Goal: Task Accomplishment & Management: Use online tool/utility

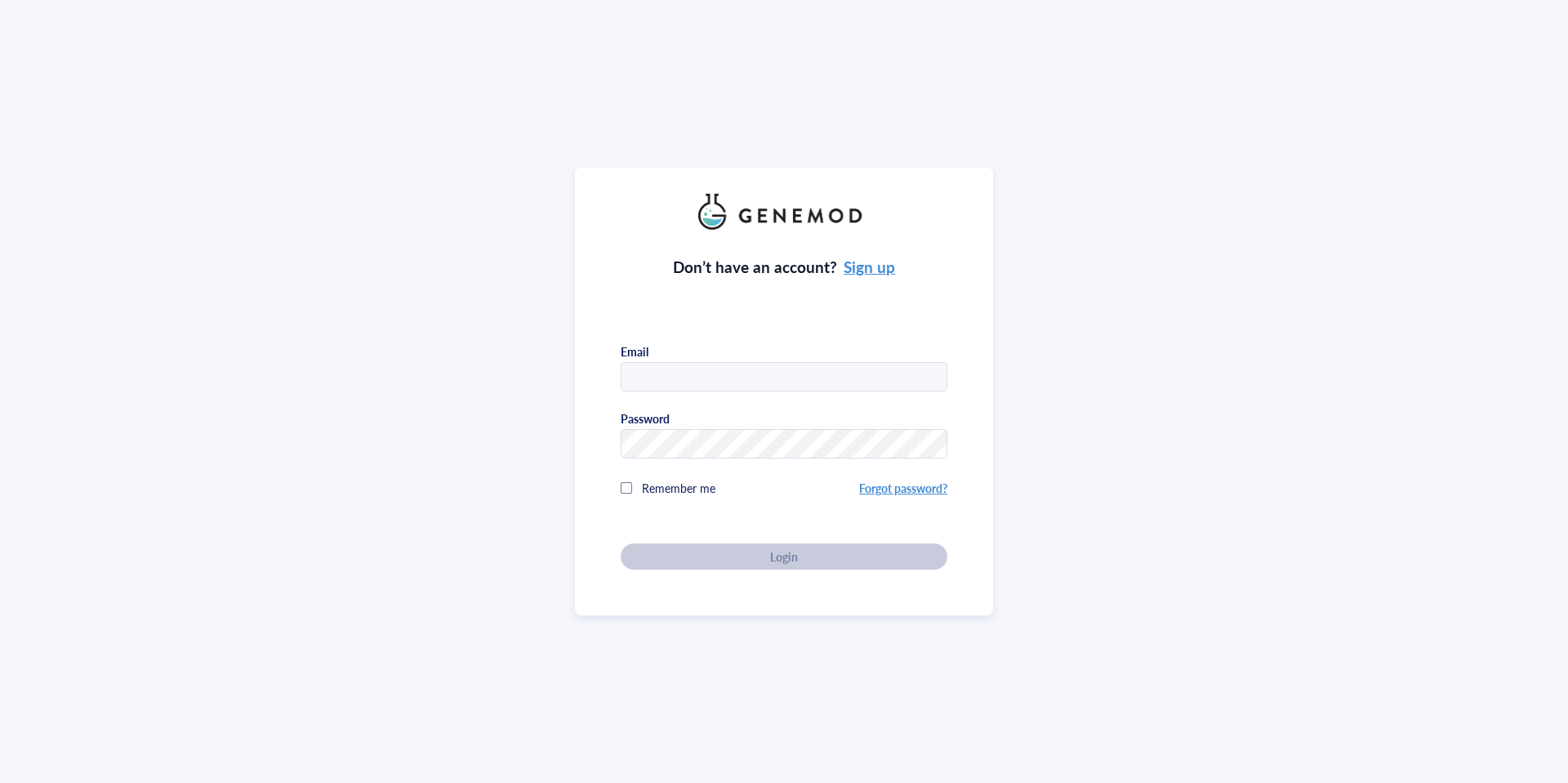
type input "[EMAIL_ADDRESS][DOMAIN_NAME]"
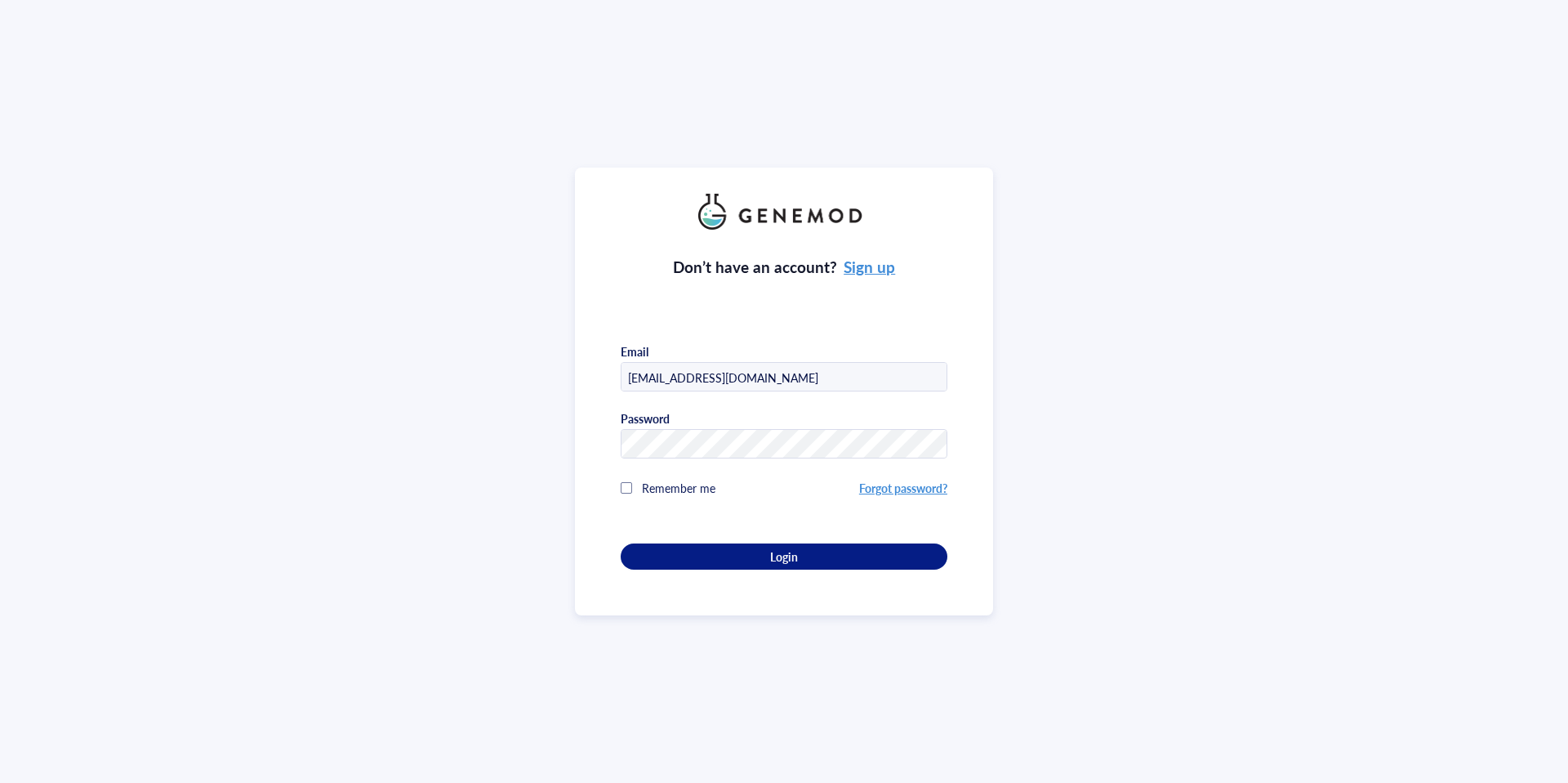
click at [733, 549] on div "Don’t have an account? Sign up Email [EMAIL_ADDRESS][DOMAIN_NAME] Password Reme…" at bounding box center [784, 400] width 326 height 340
click at [738, 552] on div "Login" at bounding box center [784, 556] width 275 height 14
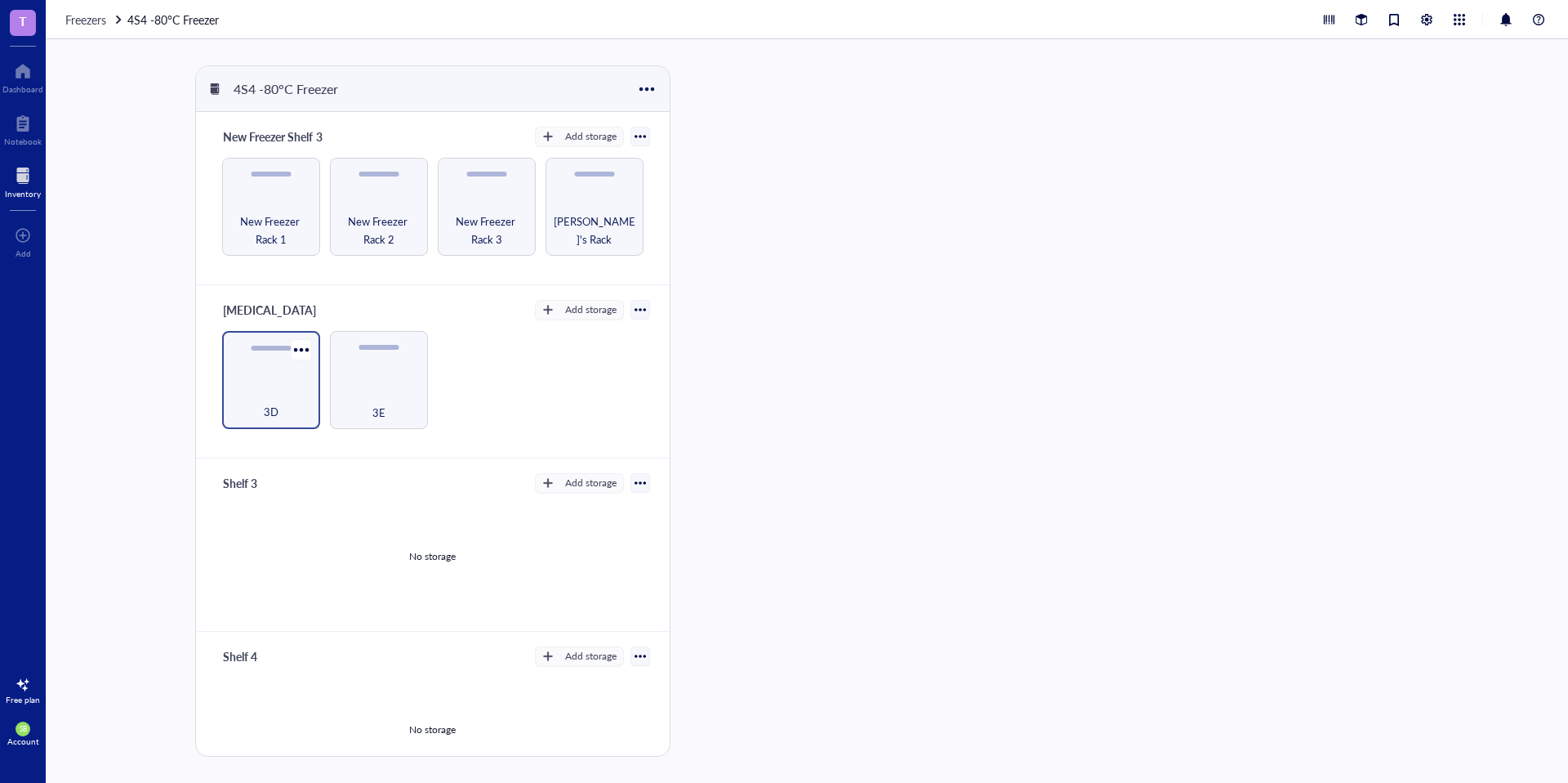
click at [297, 381] on div "3D" at bounding box center [271, 380] width 98 height 98
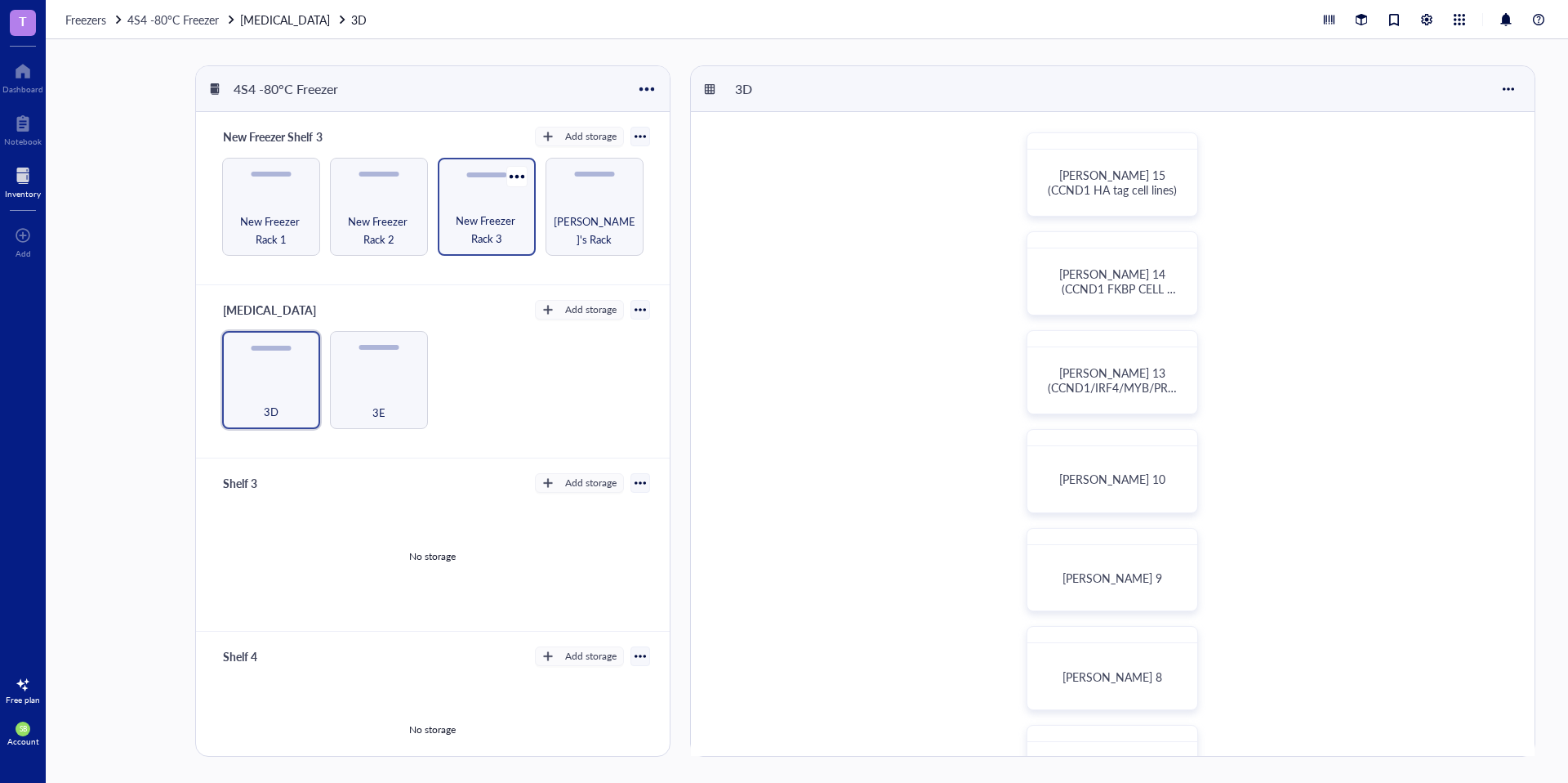
click at [487, 205] on div "New Freezer Rack 3" at bounding box center [487, 207] width 98 height 98
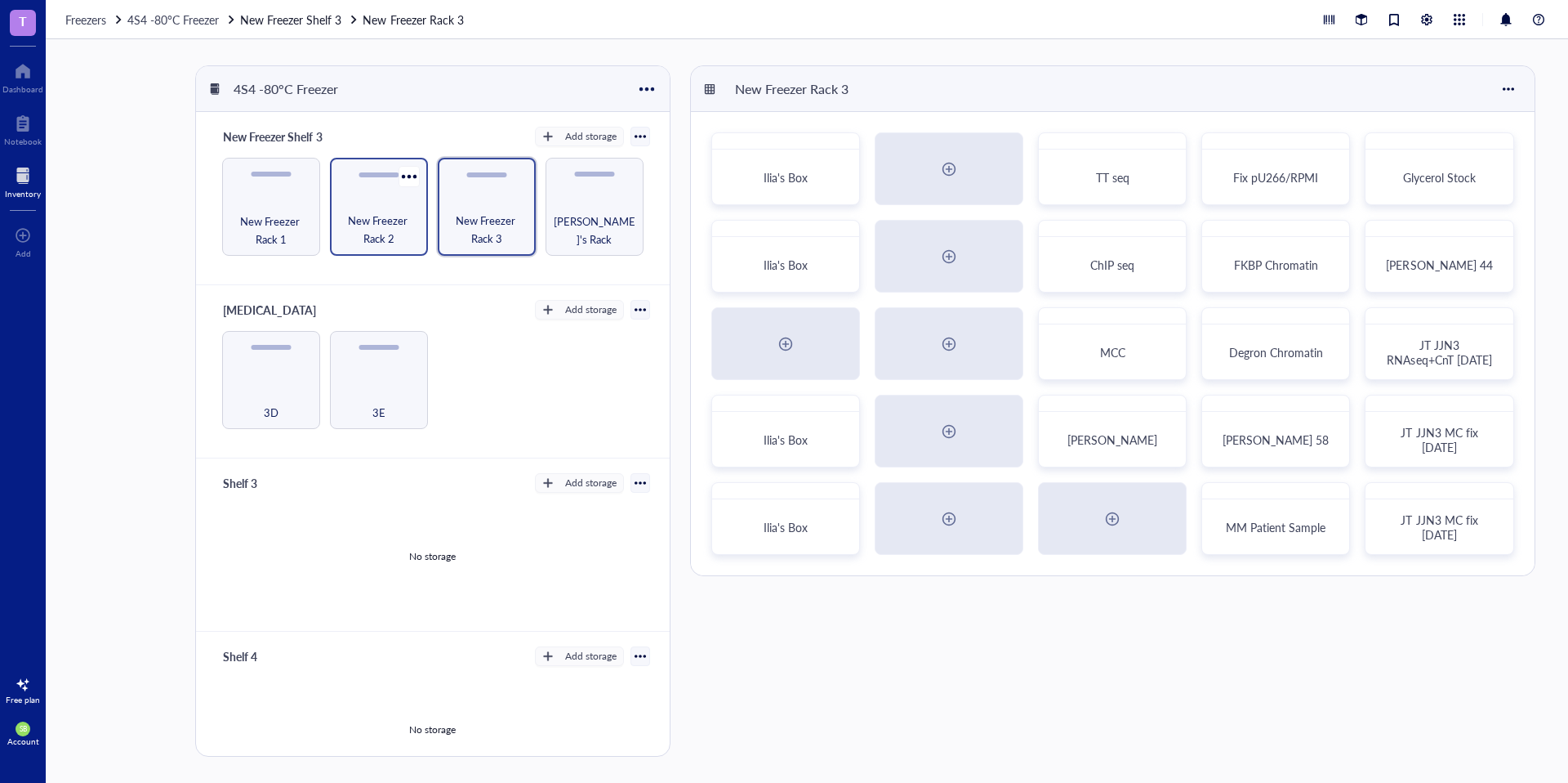
click at [417, 213] on div "New Freezer Rack 2" at bounding box center [379, 207] width 98 height 98
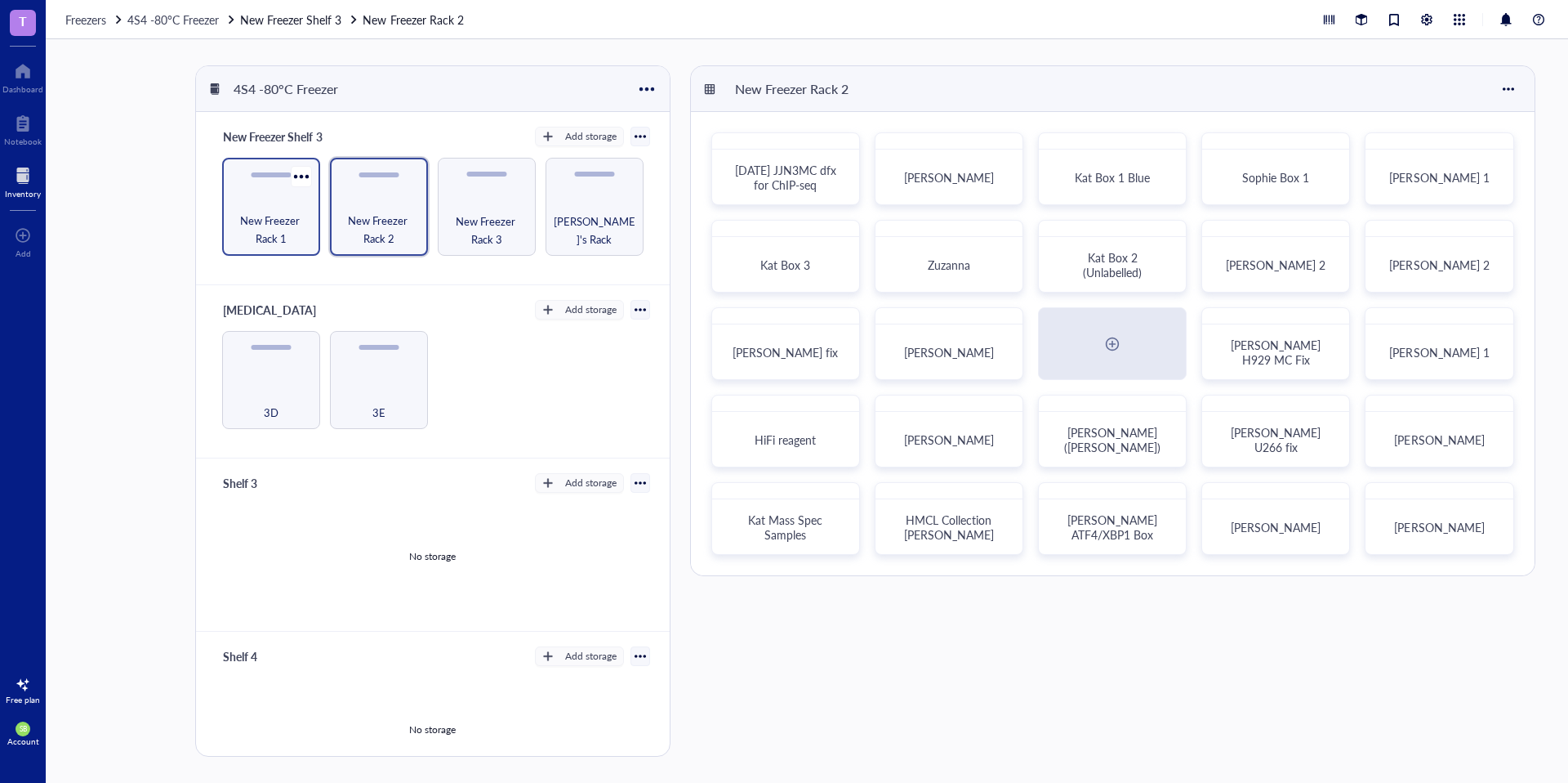
click at [307, 213] on span "New Freezer Rack 1" at bounding box center [270, 229] width 81 height 36
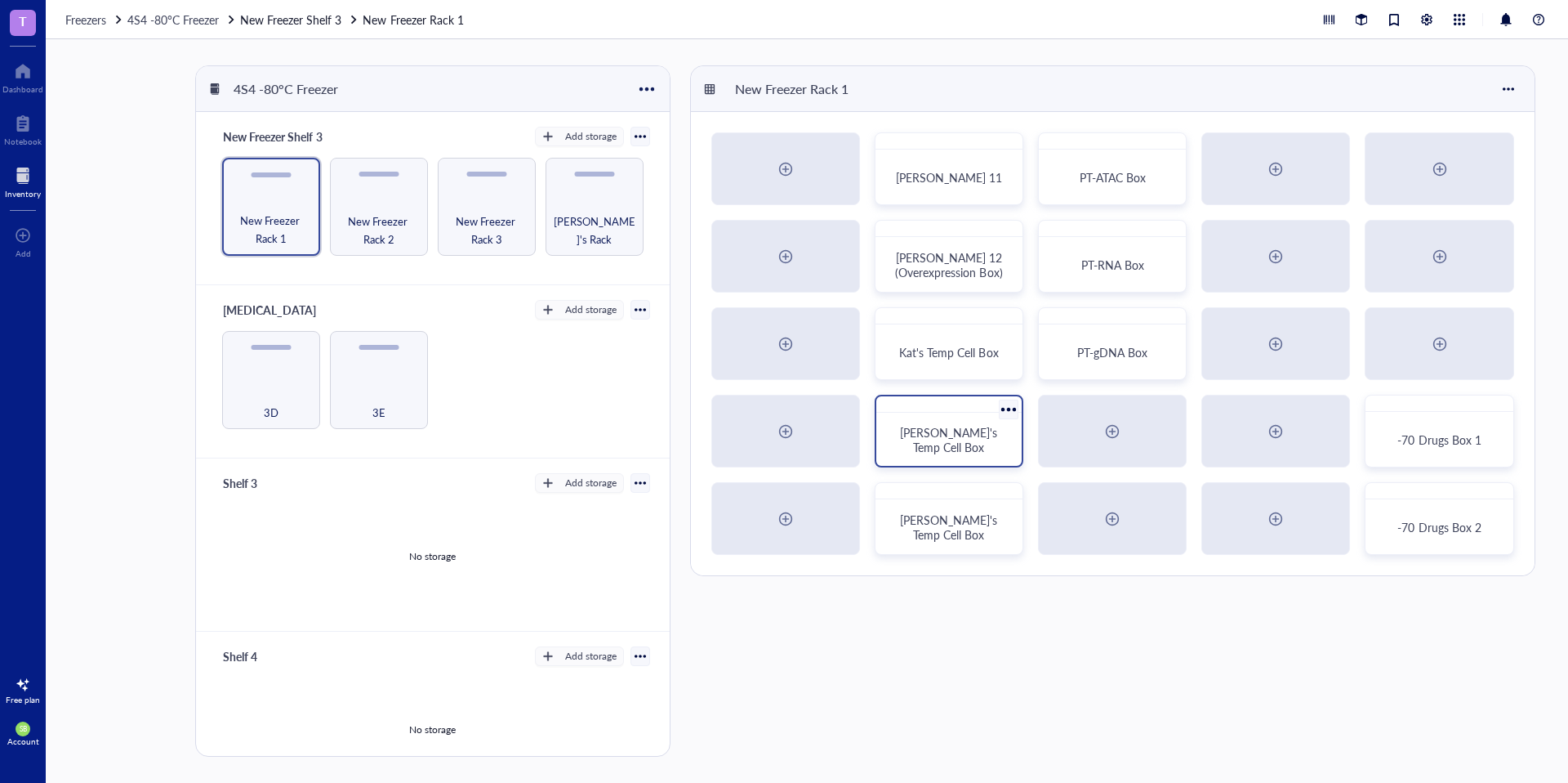
click at [971, 424] on span "[PERSON_NAME]'s Temp Cell Box" at bounding box center [950, 439] width 100 height 31
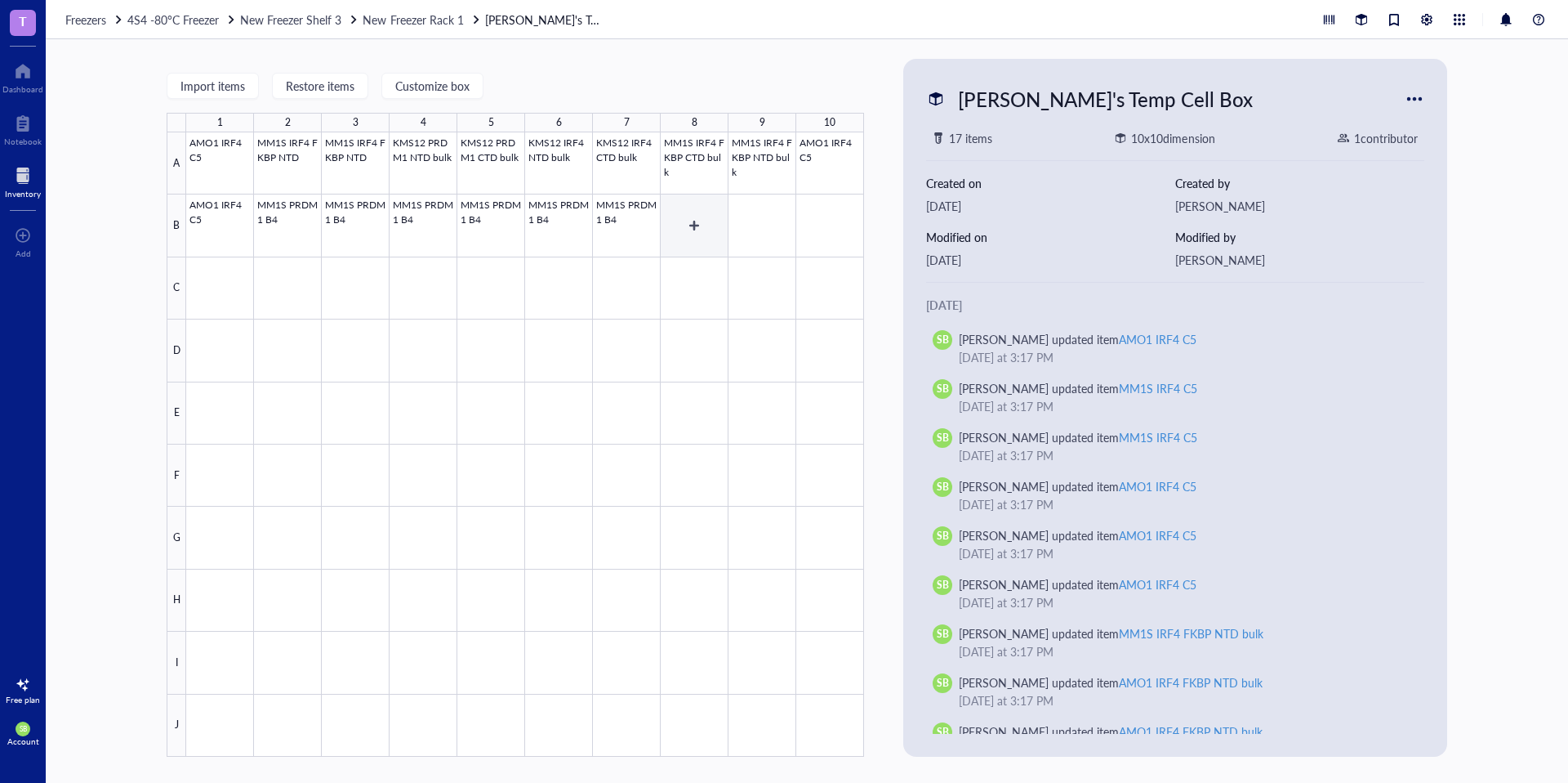
click at [686, 229] on div at bounding box center [525, 444] width 678 height 624
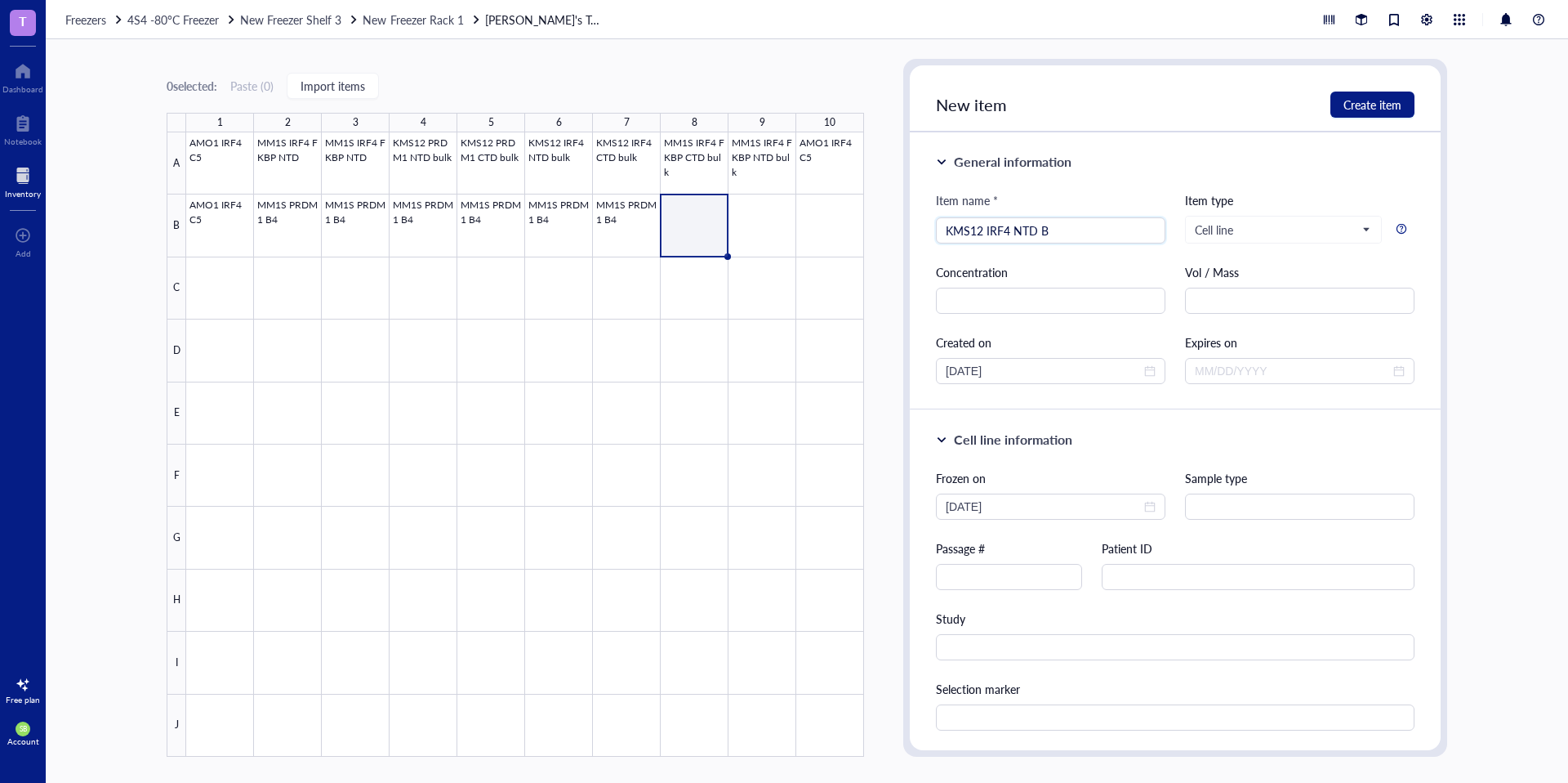
type input "KMS12 IRF4 NTD B2"
drag, startPoint x: 1042, startPoint y: 234, endPoint x: 1013, endPoint y: 231, distance: 29.2
click at [1013, 231] on input "KMS12 IRF4 NTD B2" at bounding box center [1050, 230] width 210 height 24
click at [479, 244] on div at bounding box center [525, 444] width 678 height 624
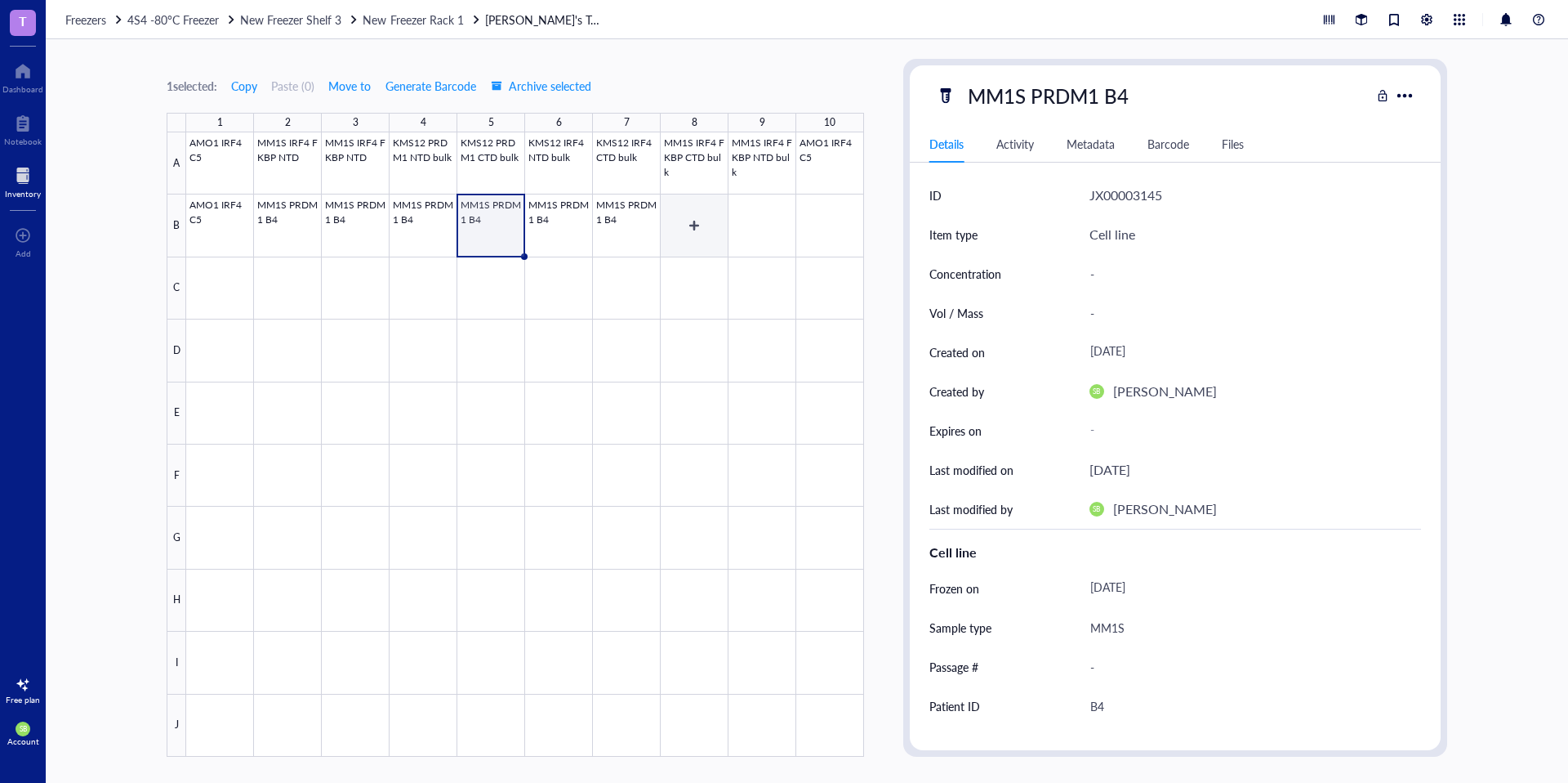
click at [630, 236] on div at bounding box center [525, 444] width 678 height 624
click at [714, 226] on div at bounding box center [525, 444] width 678 height 624
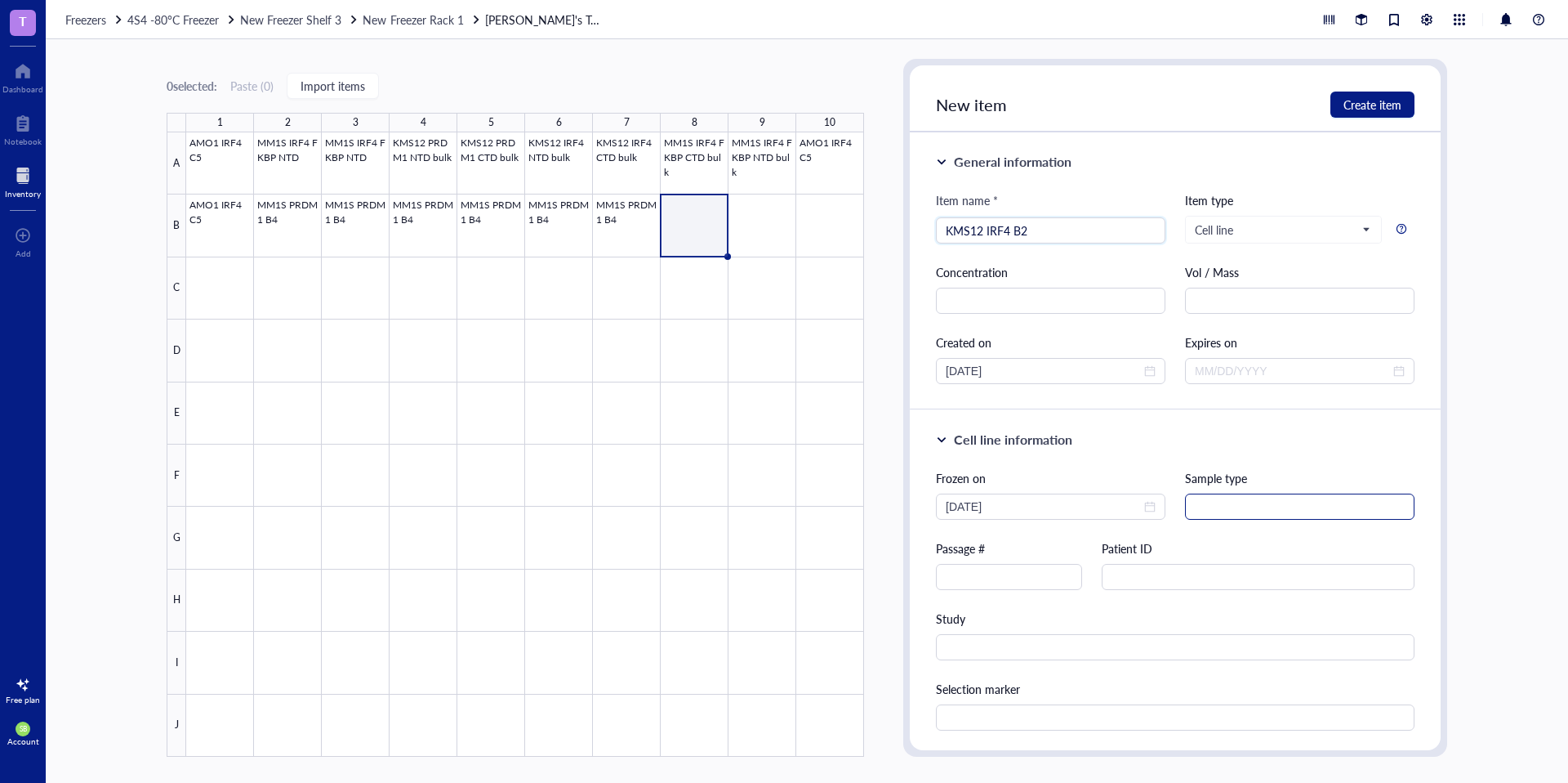
type input "KMS12 IRF4 B2"
click at [1221, 504] on input "text" at bounding box center [1300, 506] width 230 height 26
type input "KMS12"
type input "B2"
type input "IRF4 NTD"
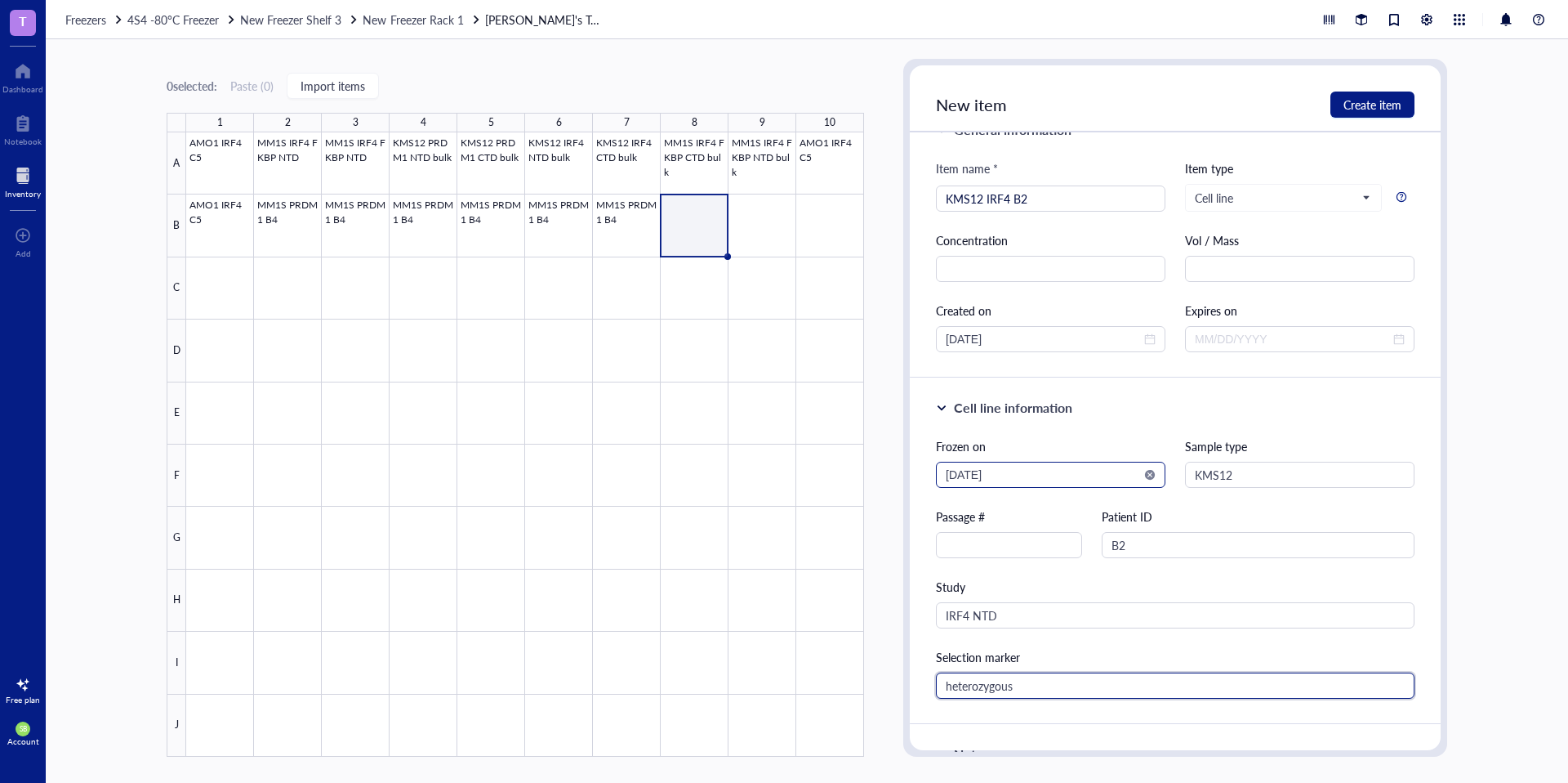
scroll to position [33, 0]
type input "heterozygous"
click at [1130, 481] on input "[DATE]" at bounding box center [1043, 473] width 195 height 18
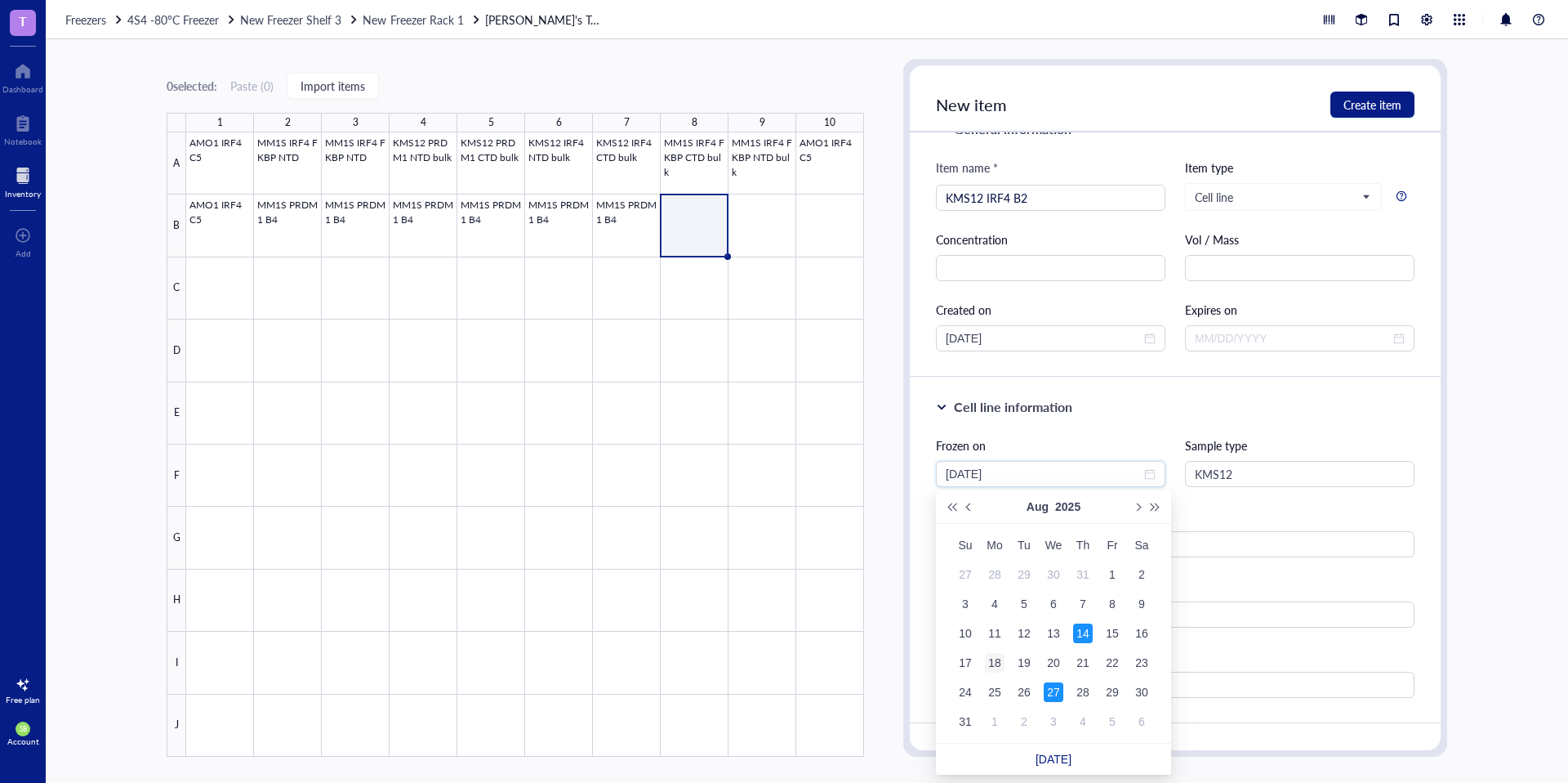
type input "[DATE]"
click at [994, 660] on div "18" at bounding box center [995, 662] width 20 height 20
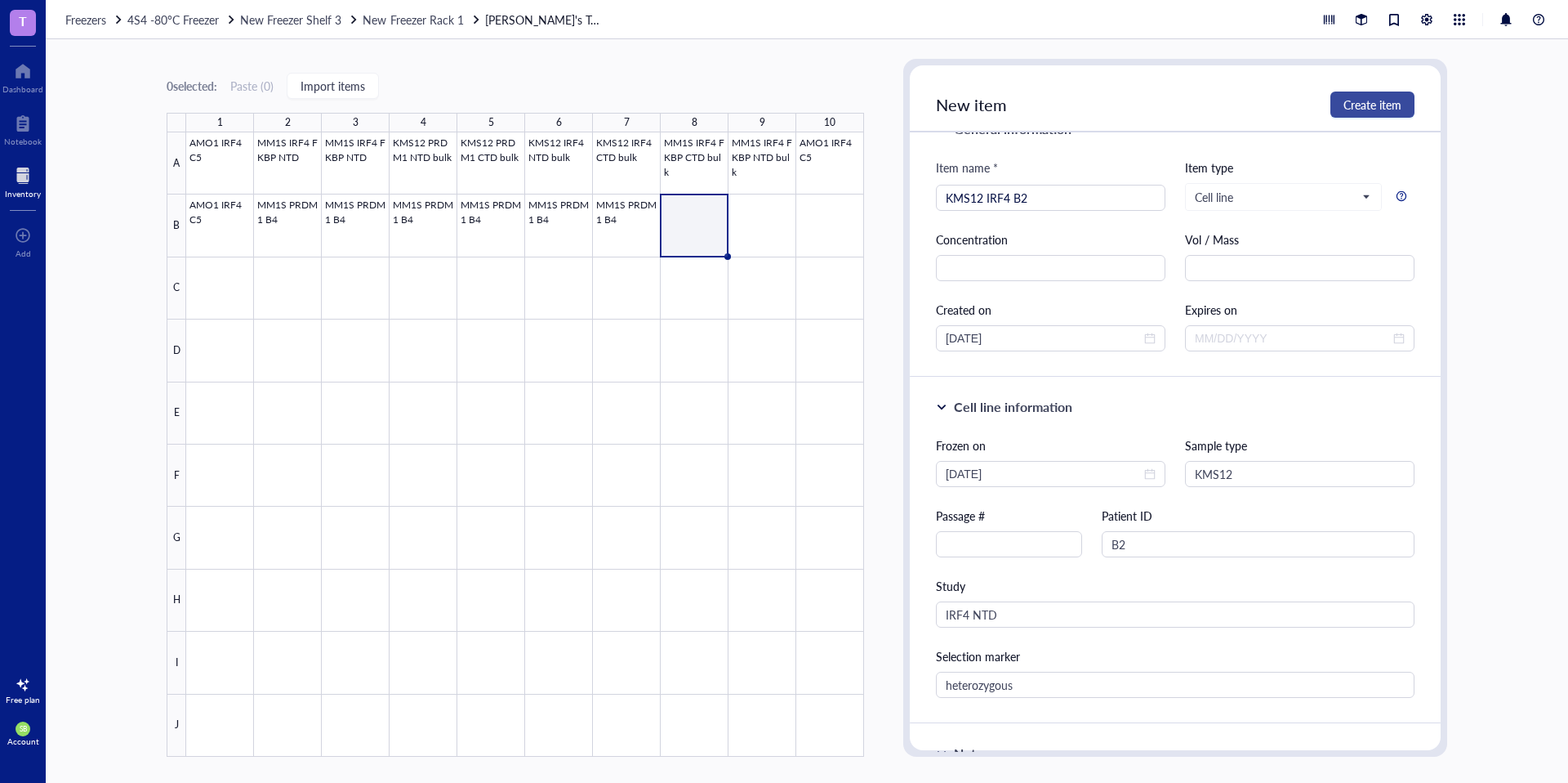
click at [1356, 108] on span "Create item" at bounding box center [1372, 105] width 58 height 13
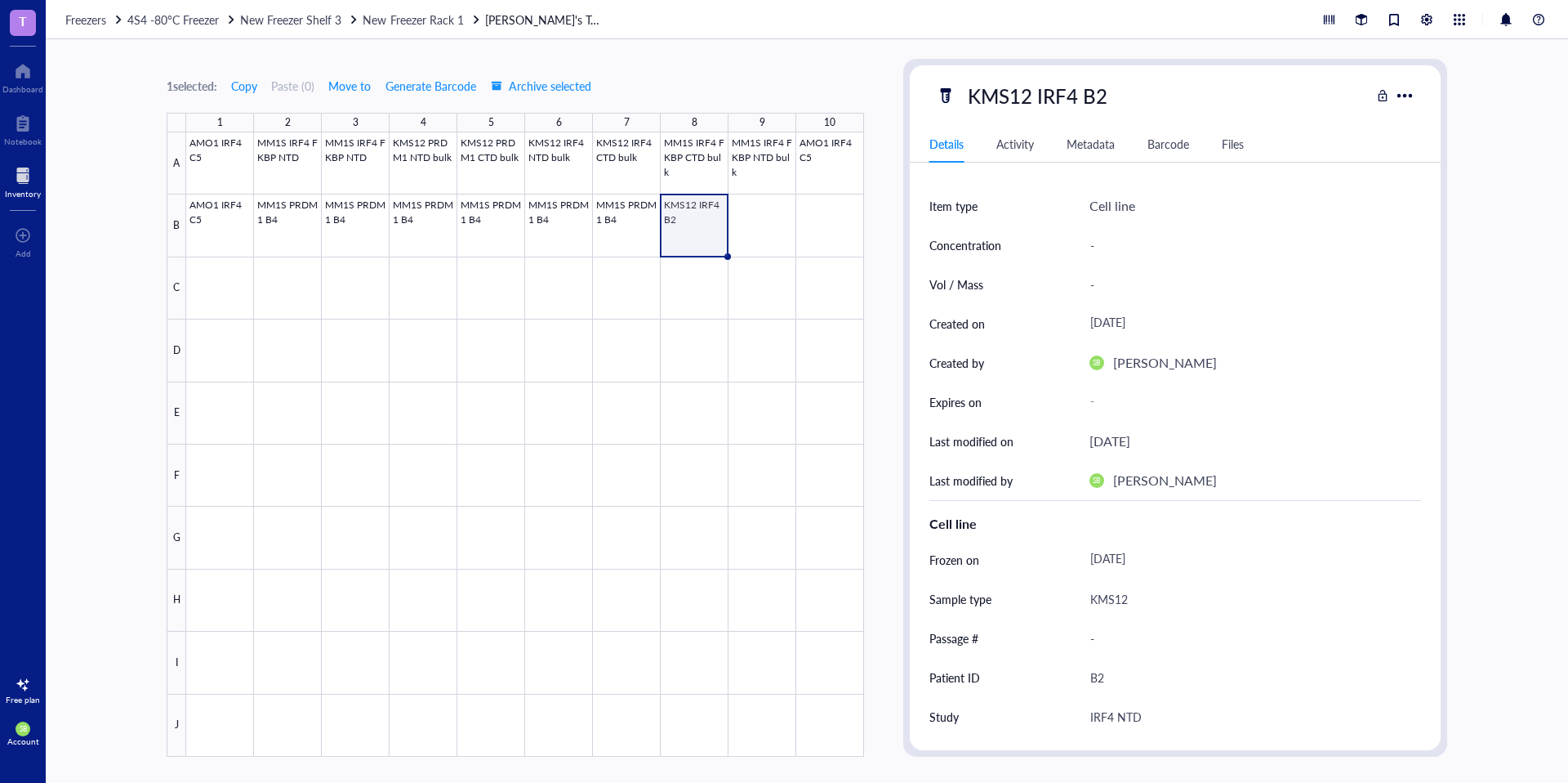
scroll to position [30, 0]
click at [713, 258] on span "Copy" at bounding box center [716, 255] width 26 height 18
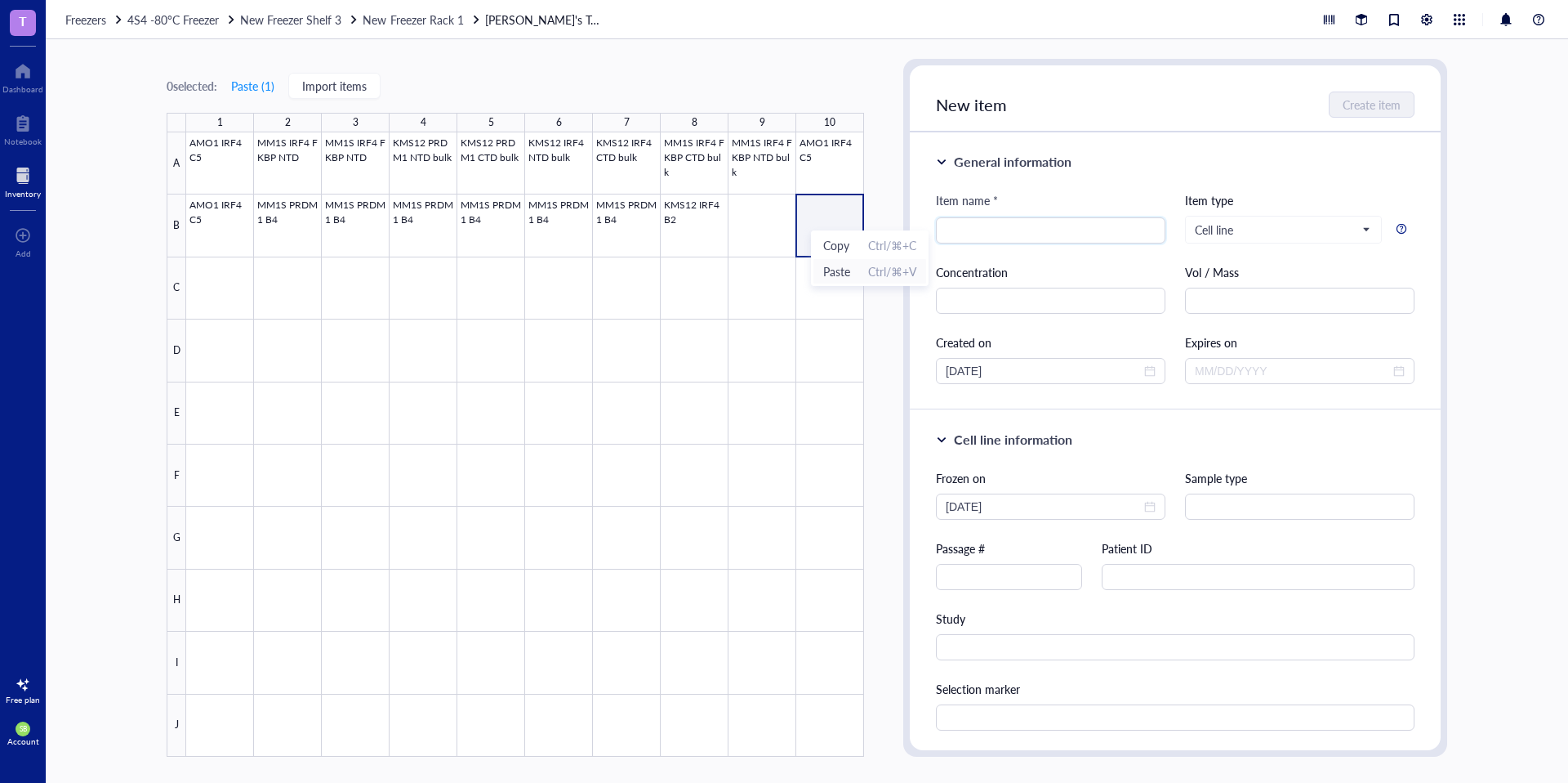
click at [839, 268] on span "Paste" at bounding box center [836, 271] width 27 height 18
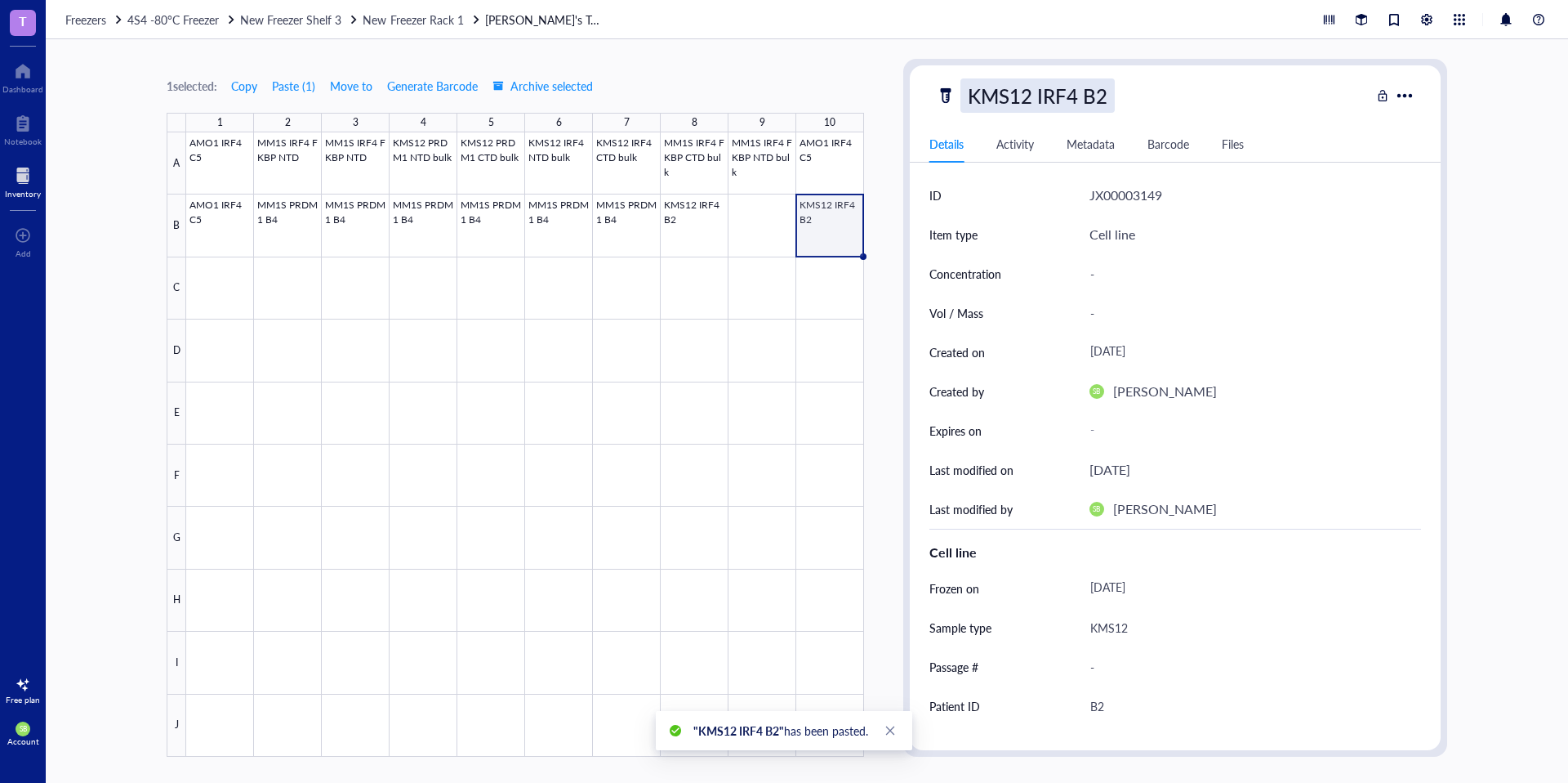
click at [1106, 104] on div "KMS12 IRF4 B2" at bounding box center [1038, 96] width 155 height 34
type input "KMS12 IRF4 B1"
click at [1125, 712] on div "B2" at bounding box center [1249, 706] width 332 height 34
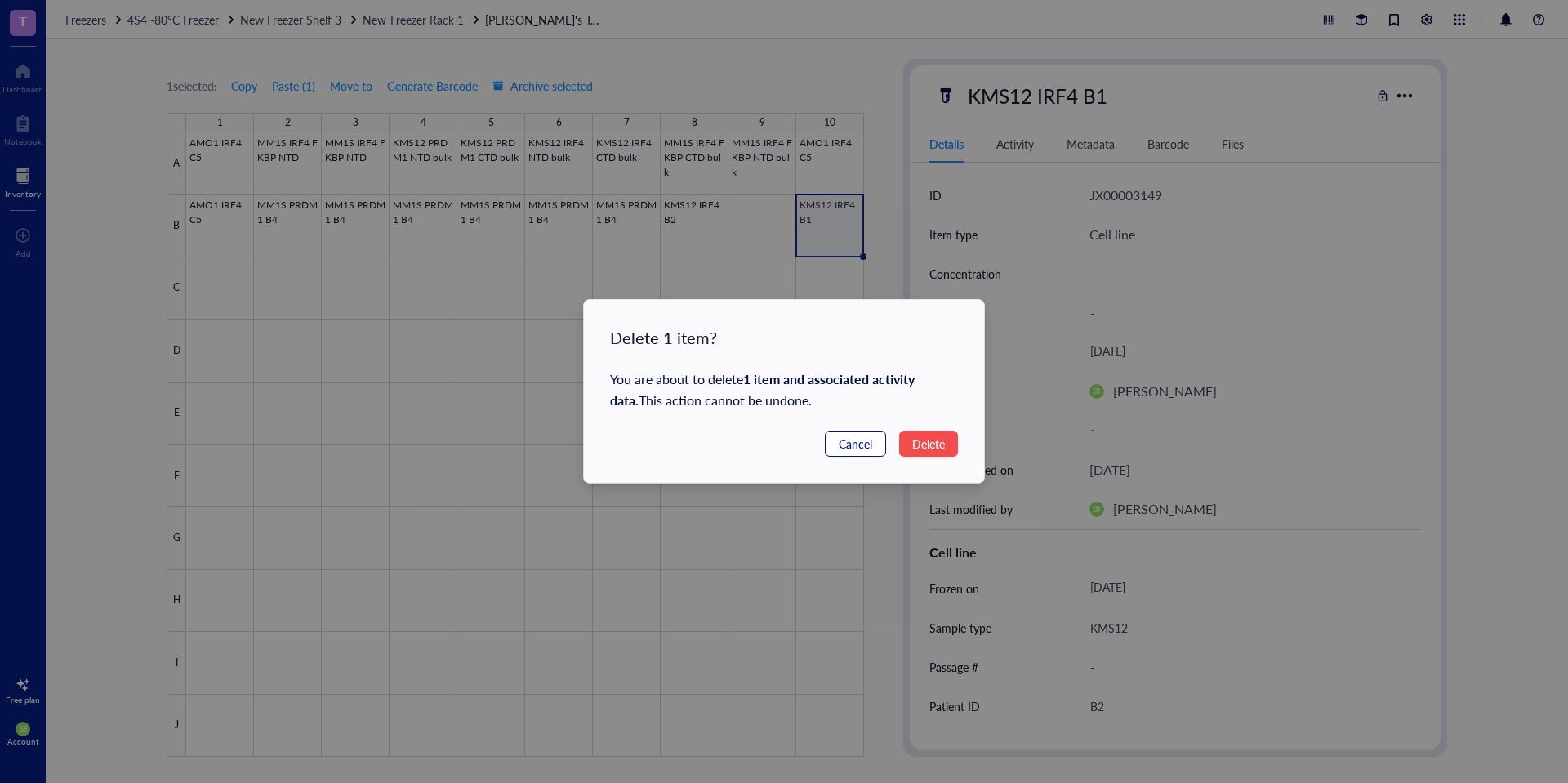
click at [873, 449] on button "Cancel" at bounding box center [855, 443] width 61 height 26
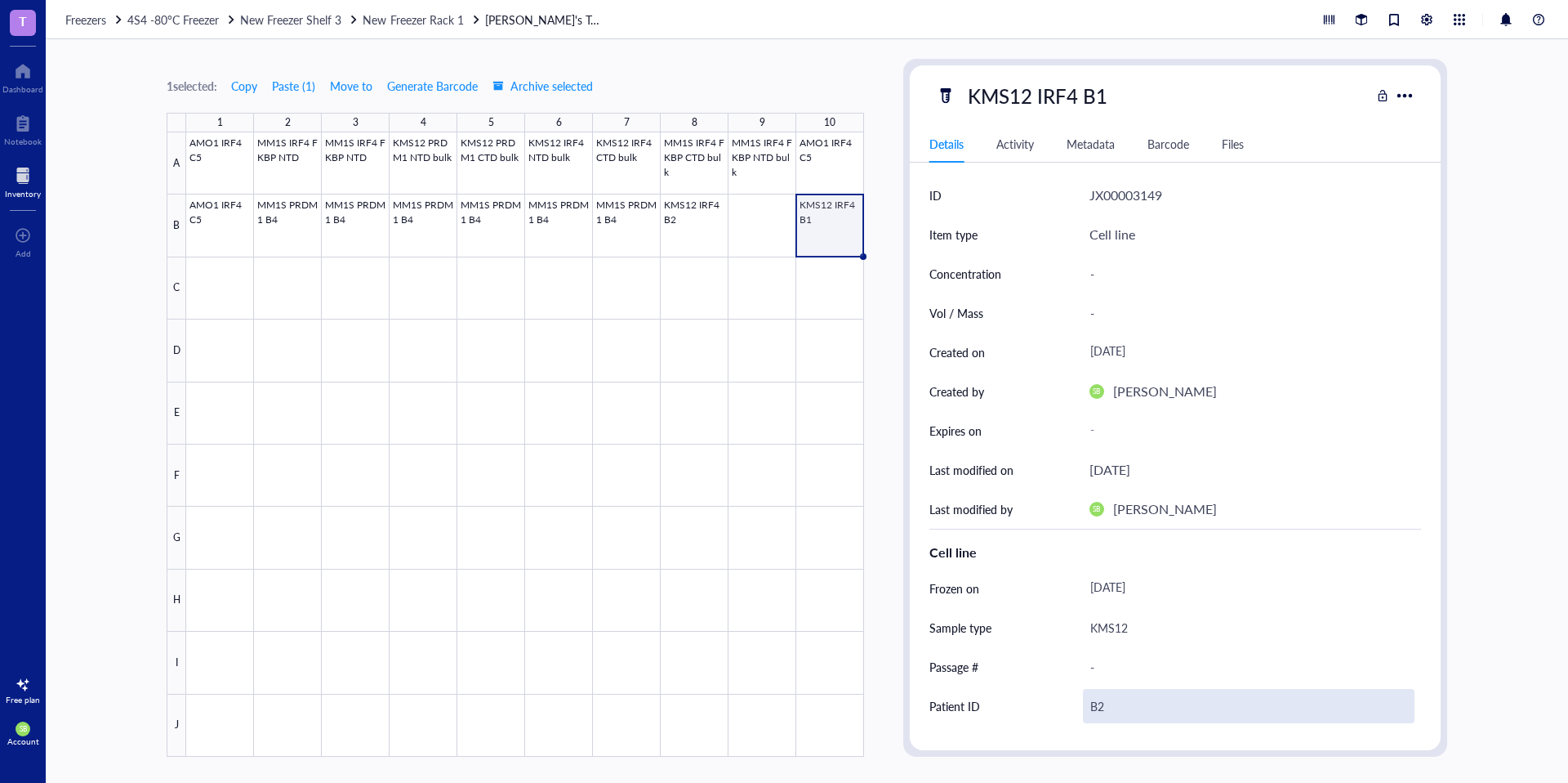
click at [1146, 711] on div "B2" at bounding box center [1249, 706] width 332 height 34
type input "B1"
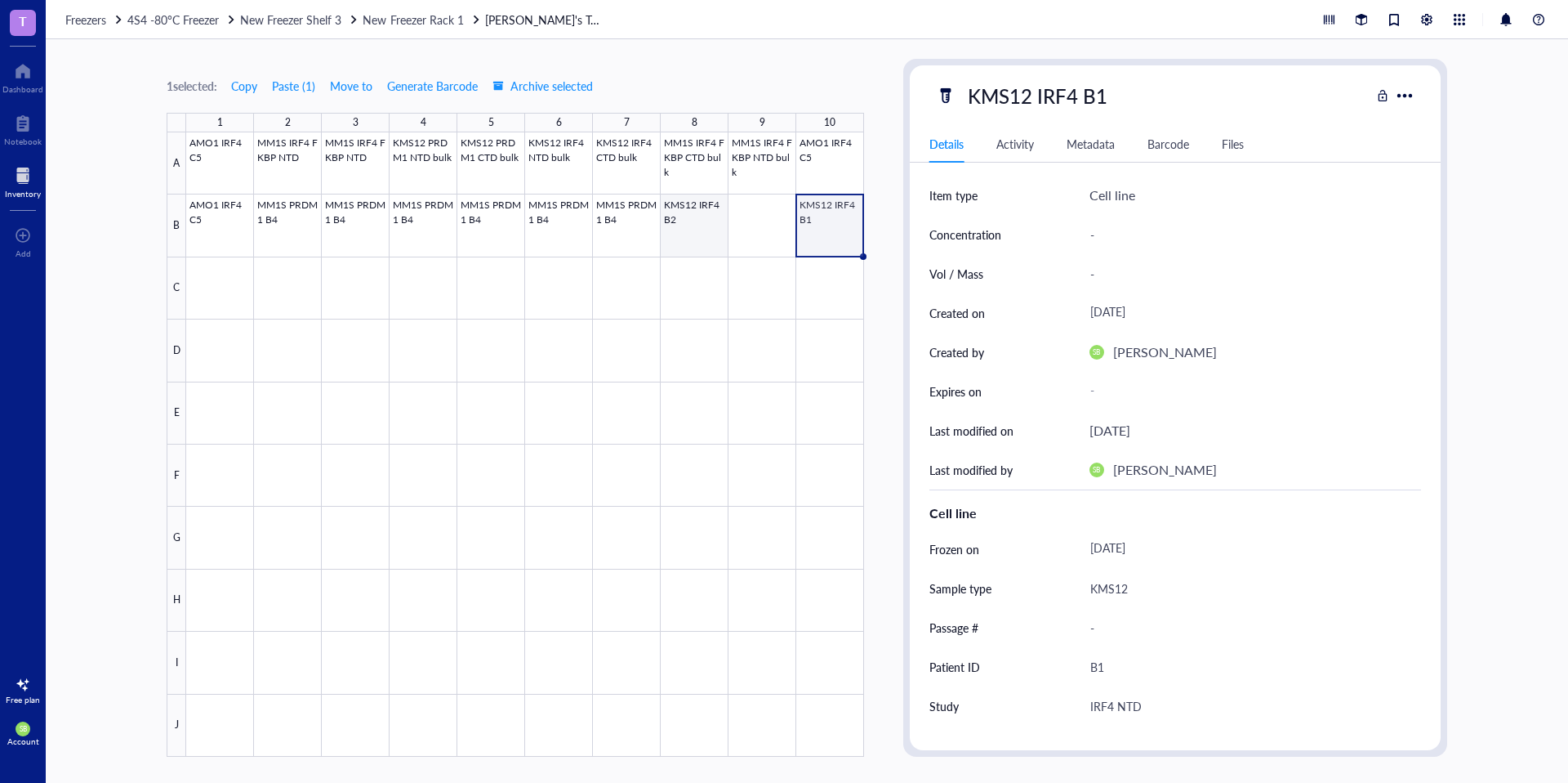
click at [696, 222] on div at bounding box center [525, 444] width 678 height 624
click at [821, 226] on div at bounding box center [525, 444] width 678 height 624
click at [738, 218] on div at bounding box center [525, 444] width 678 height 624
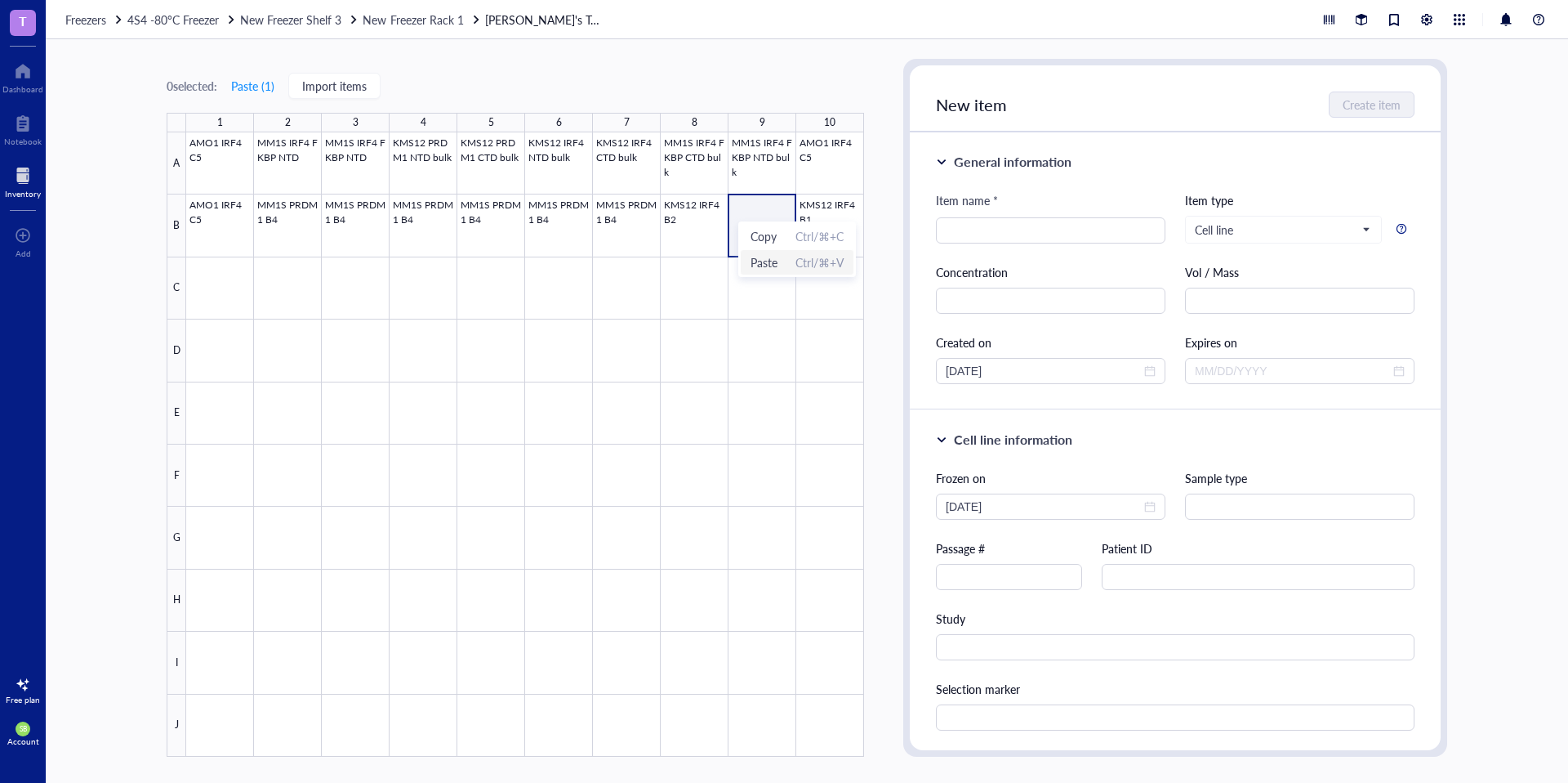
click at [762, 264] on span "Paste" at bounding box center [764, 262] width 27 height 18
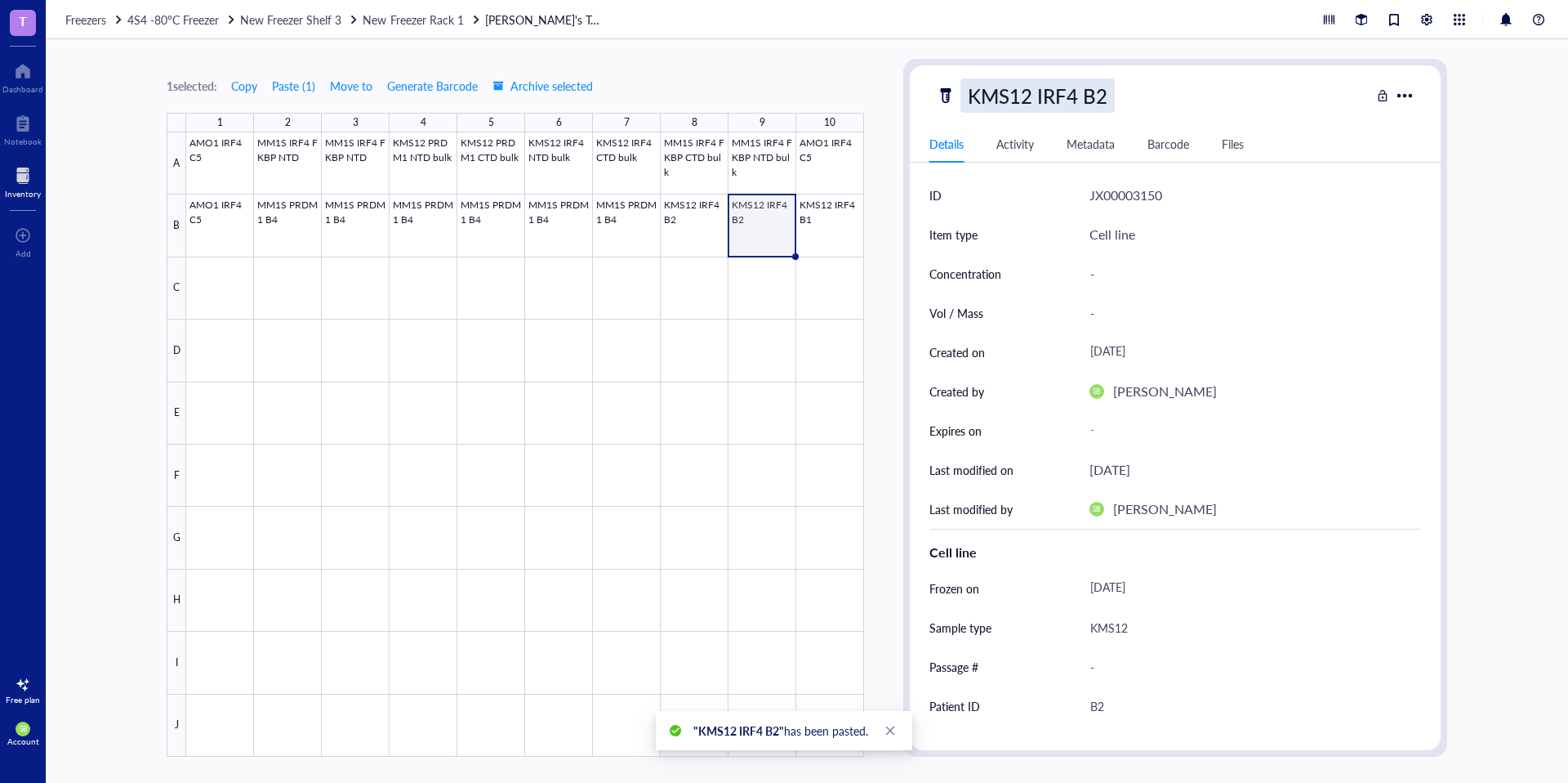
click at [1073, 106] on div "KMS12 IRF4 B2" at bounding box center [1038, 96] width 155 height 34
drag, startPoint x: 1089, startPoint y: 98, endPoint x: 1106, endPoint y: 95, distance: 17.3
click at [1106, 95] on input "KMS12 IRF4 B2" at bounding box center [1047, 96] width 172 height 33
type input "KMS12 IRF4 A2"
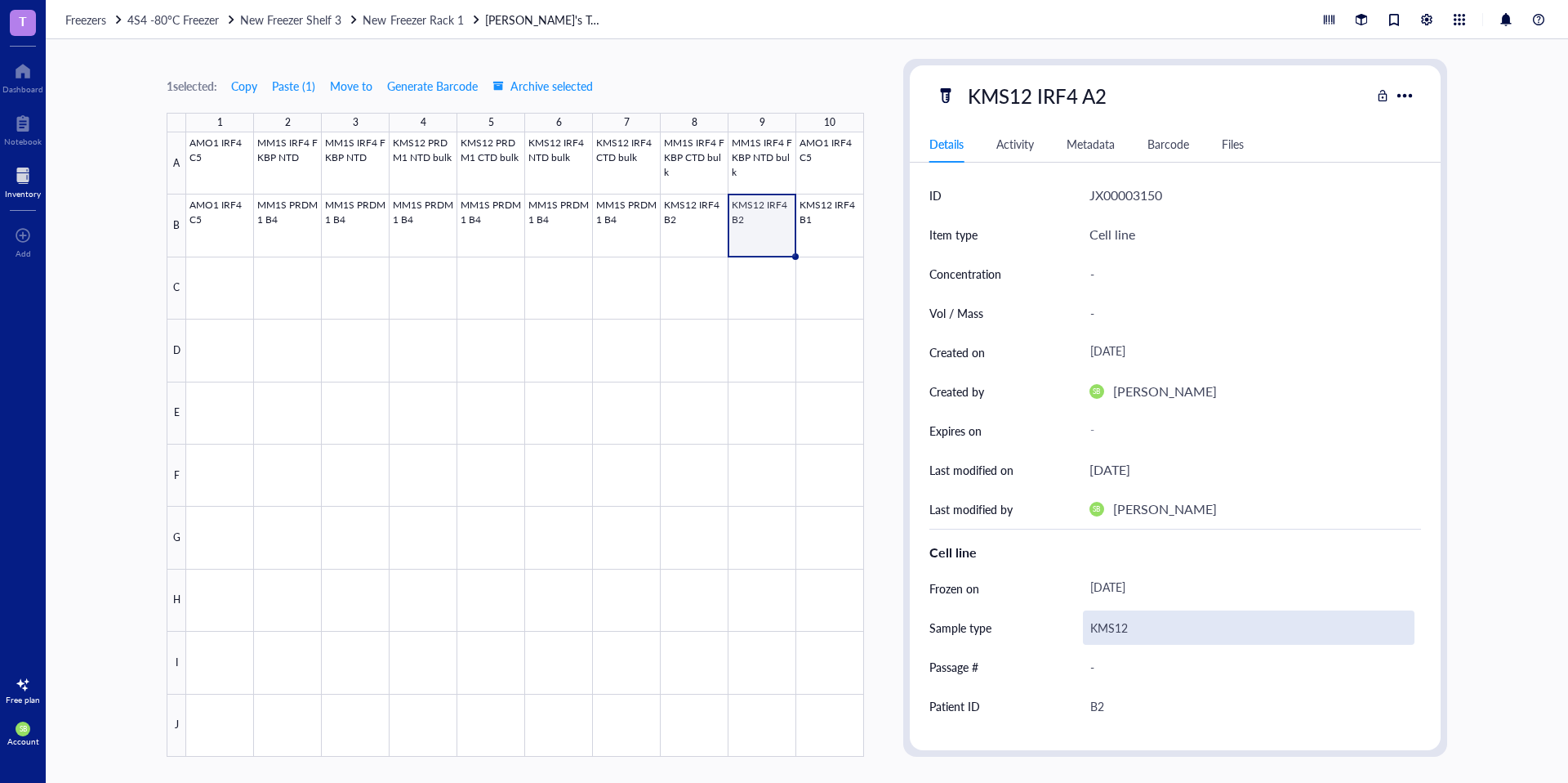
click at [1125, 621] on div "KMS12" at bounding box center [1249, 627] width 332 height 34
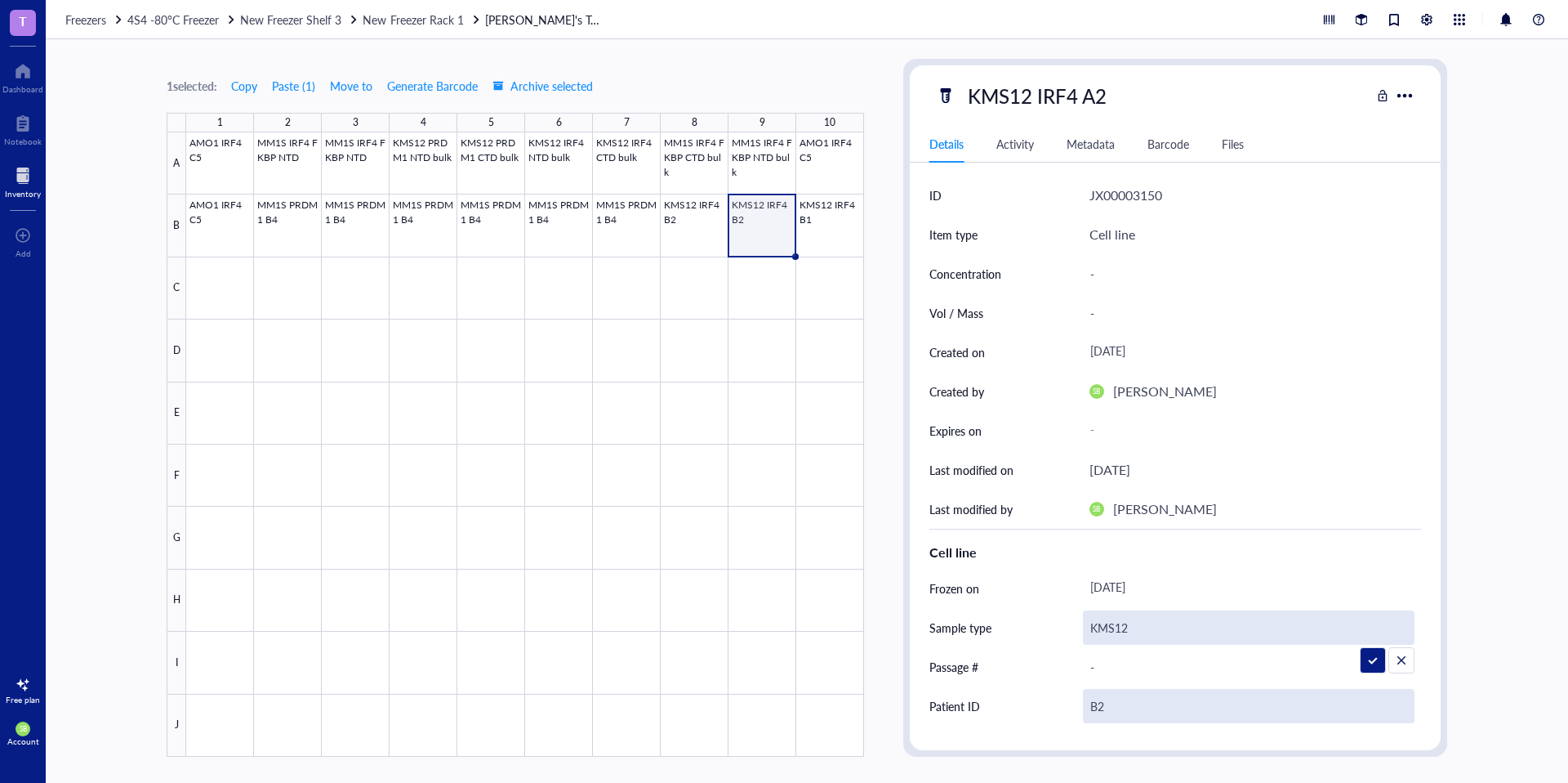
click at [1114, 703] on div "B2" at bounding box center [1249, 706] width 332 height 34
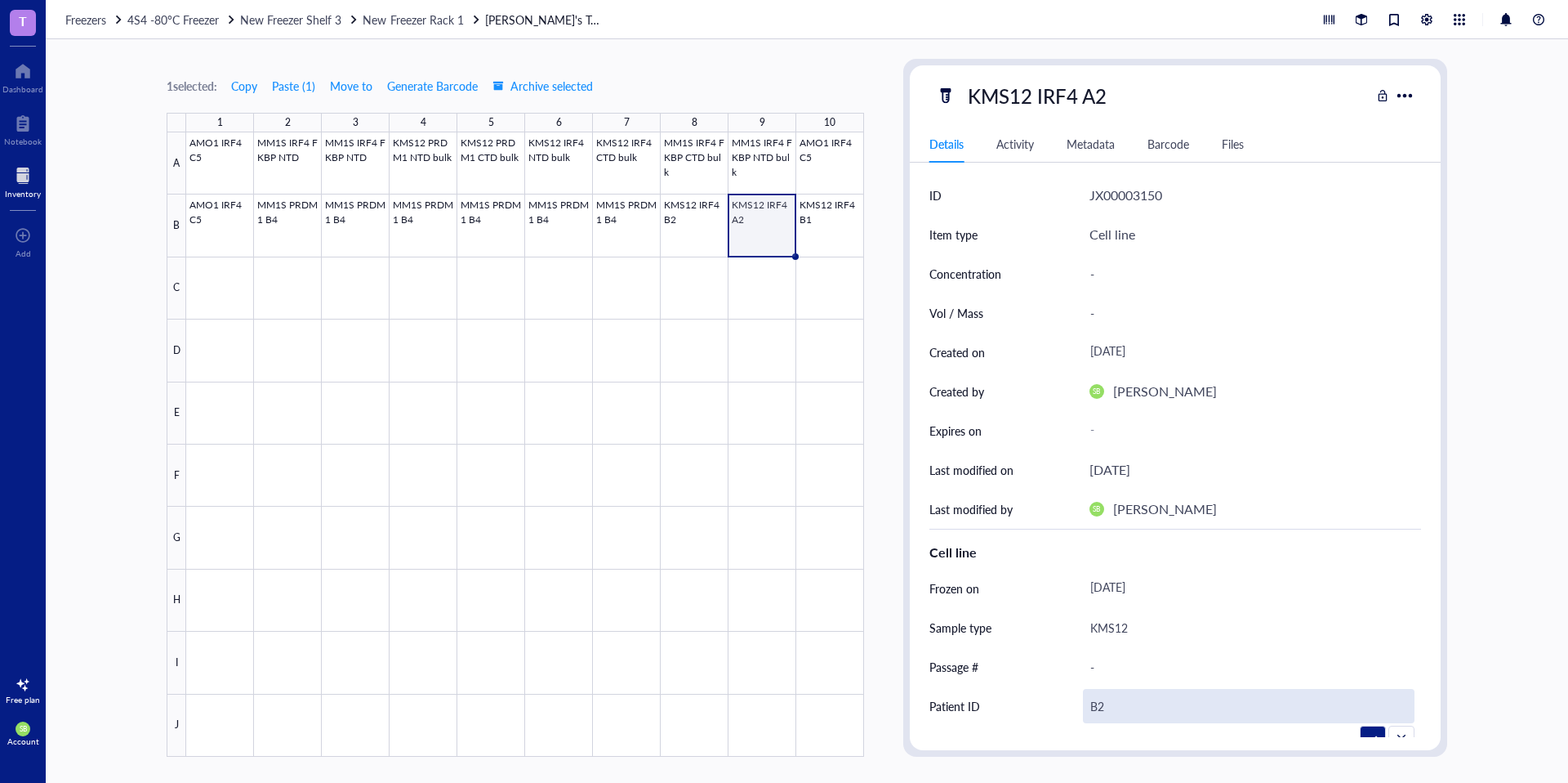
type input "B"
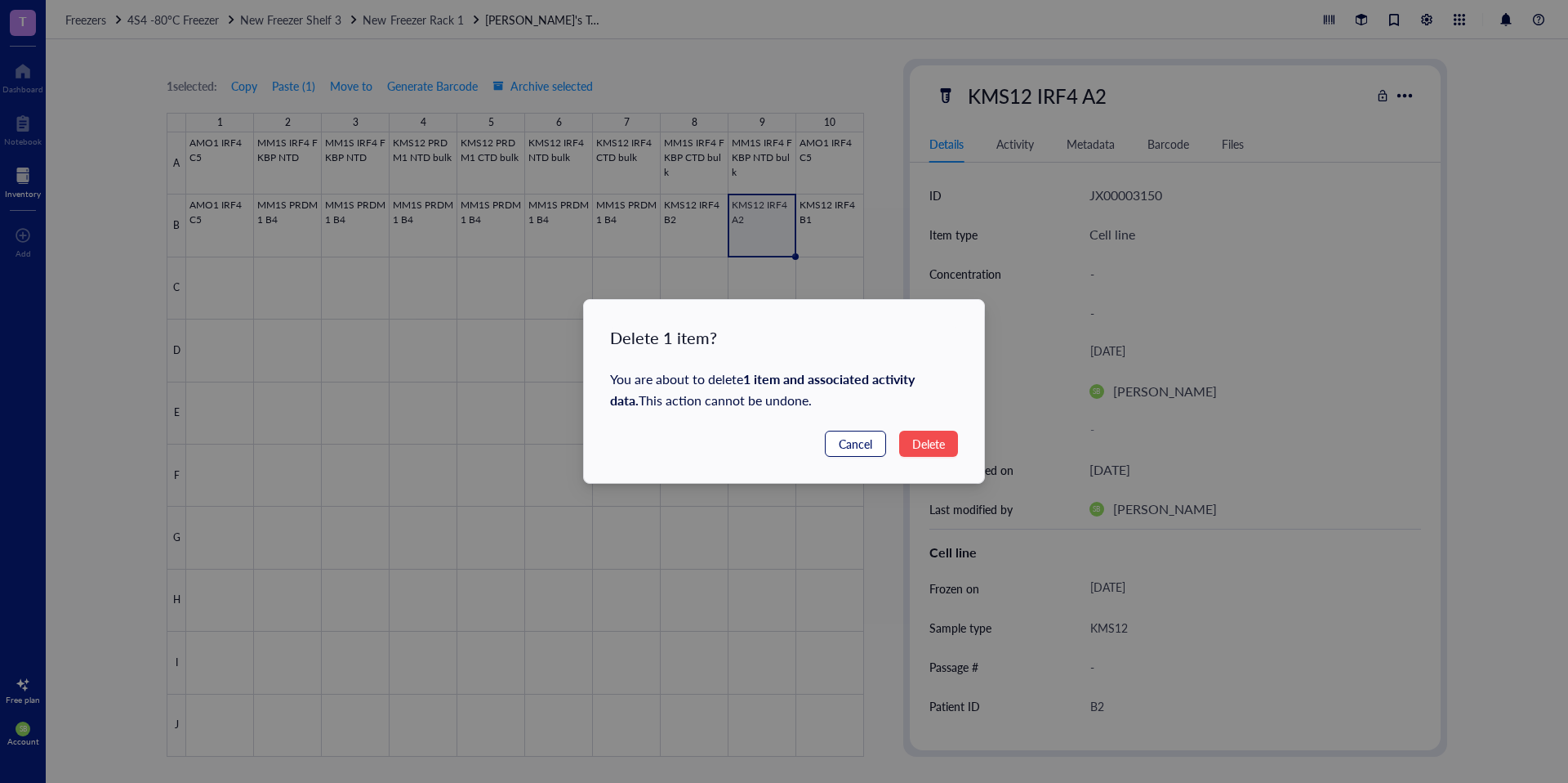
click at [851, 449] on span "Cancel" at bounding box center [855, 444] width 33 height 18
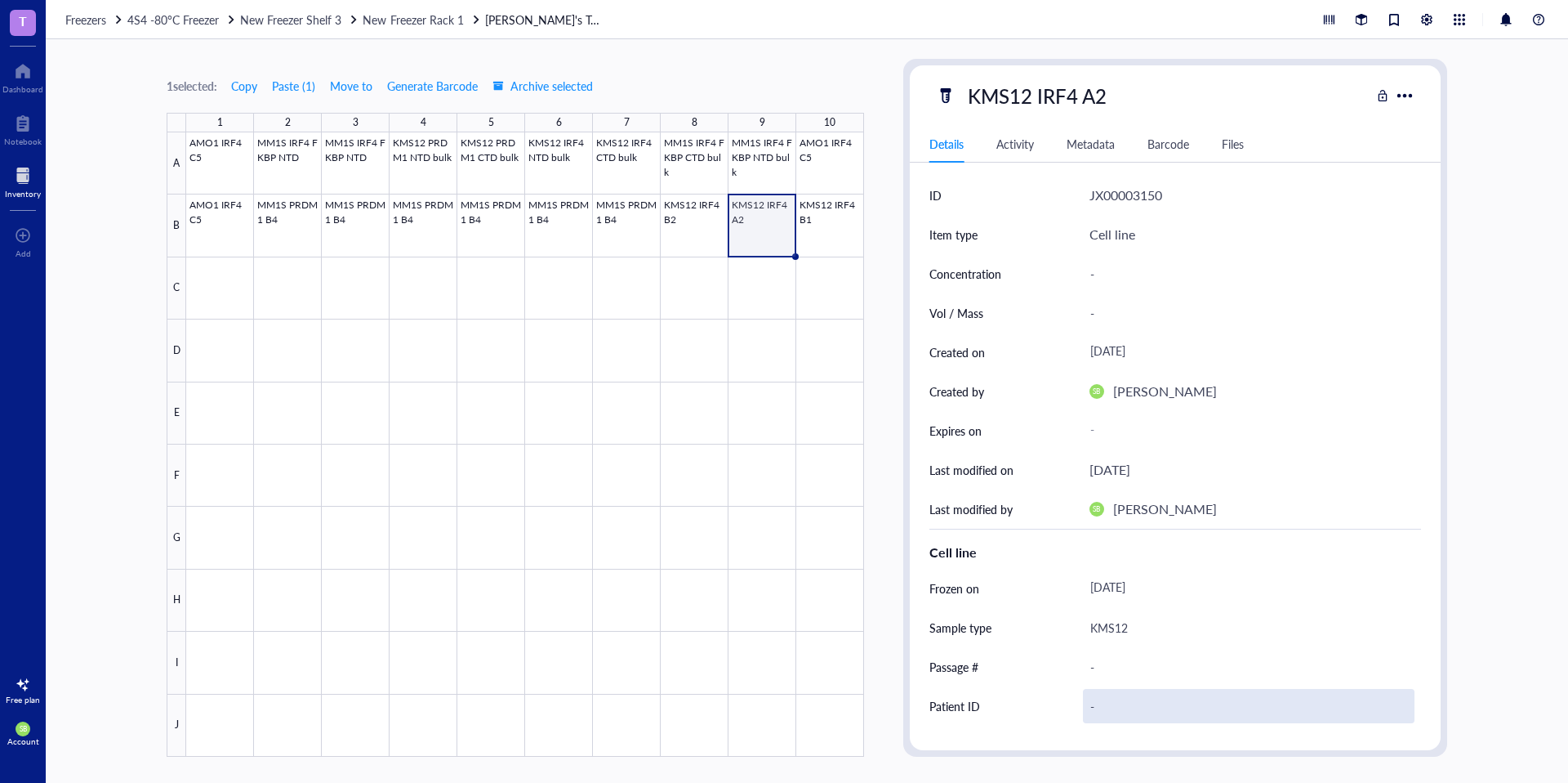
click at [1120, 704] on div "-" at bounding box center [1249, 706] width 332 height 34
type input "A2"
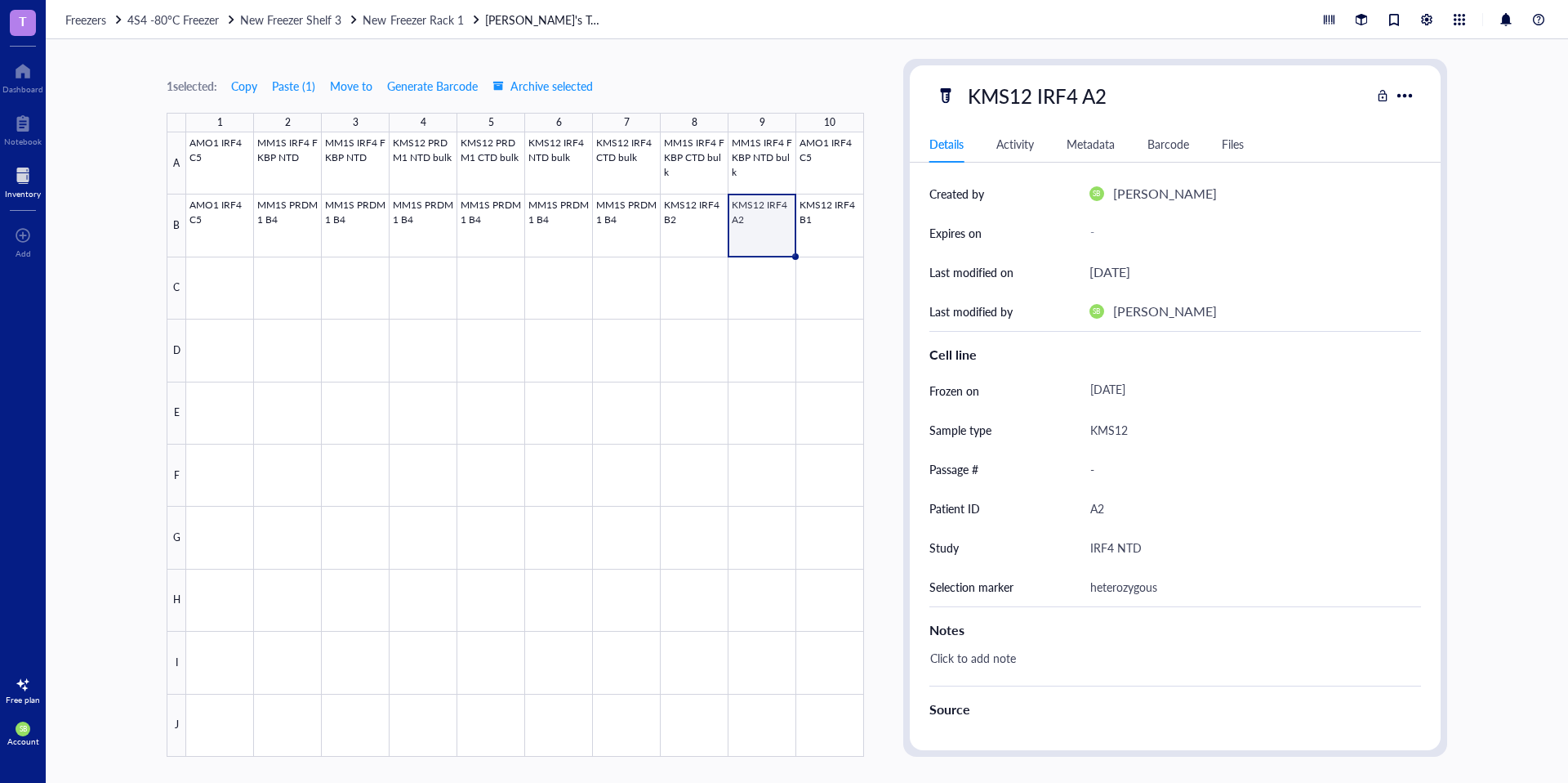
scroll to position [212, 0]
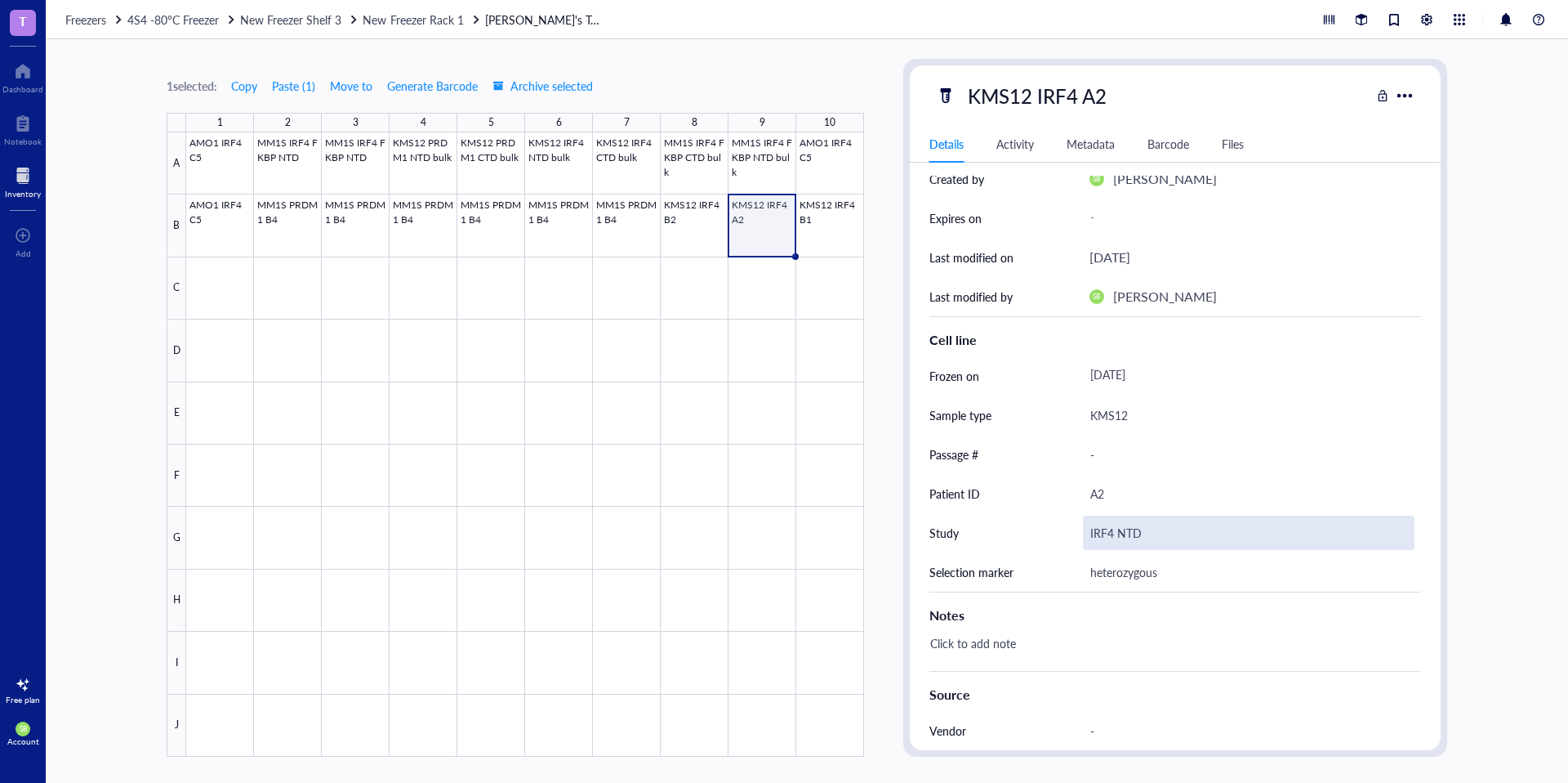
click at [1144, 542] on div "IRF4 NTD" at bounding box center [1249, 532] width 332 height 34
click at [1121, 532] on input "IRF4 NTD" at bounding box center [1248, 532] width 330 height 33
type input "IRF4 CTD"
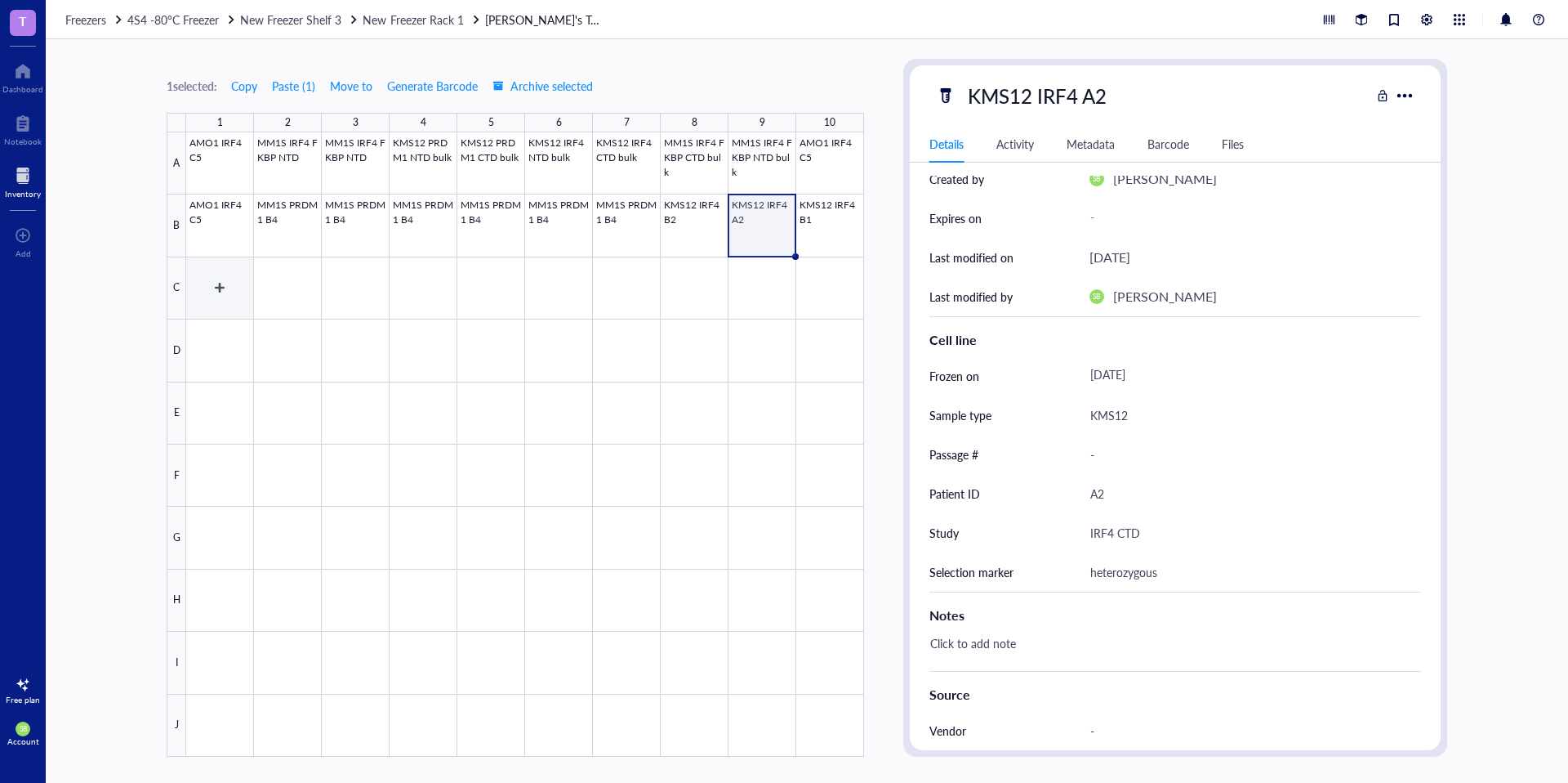
click at [251, 277] on div at bounding box center [525, 444] width 678 height 624
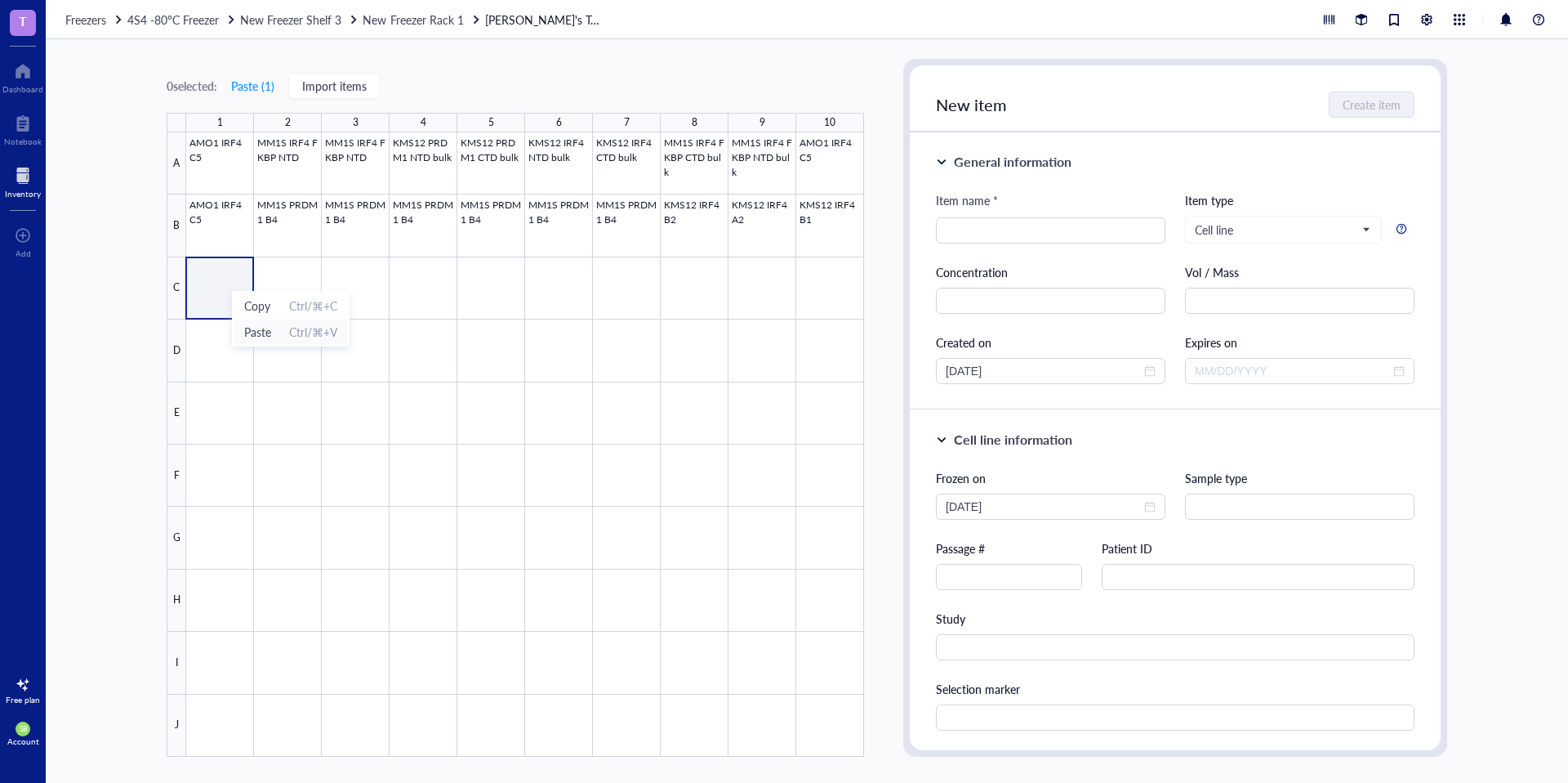
click at [259, 333] on span "Paste" at bounding box center [258, 332] width 27 height 18
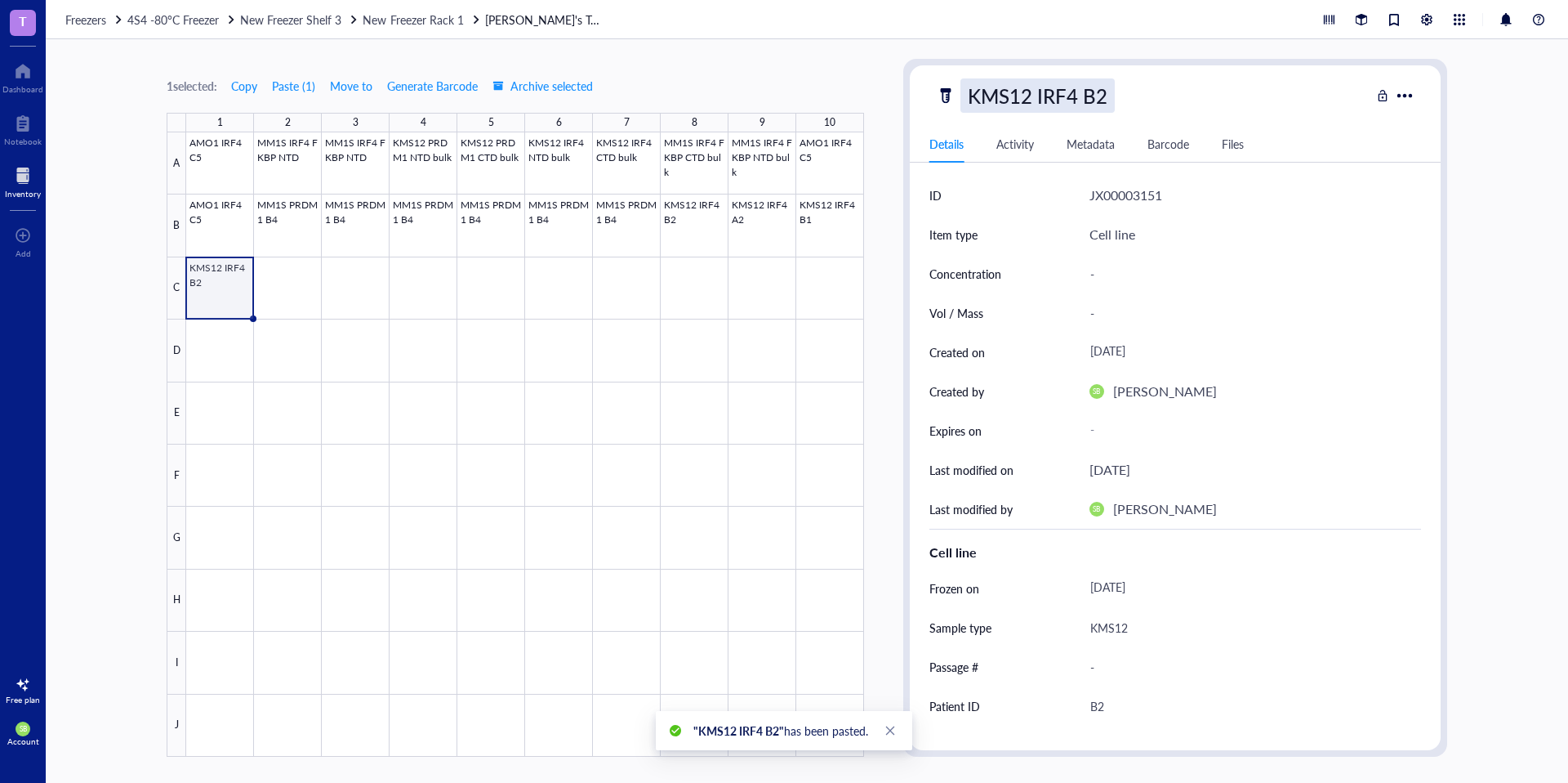
click at [1040, 96] on div "KMS12 IRF4 B2" at bounding box center [1038, 96] width 155 height 34
drag, startPoint x: 1038, startPoint y: 97, endPoint x: 1130, endPoint y: 96, distance: 92.0
click at [1130, 96] on input "KMS12 IRF4 B2" at bounding box center [1047, 96] width 172 height 33
type input "KMS12 PRDM1 A1"
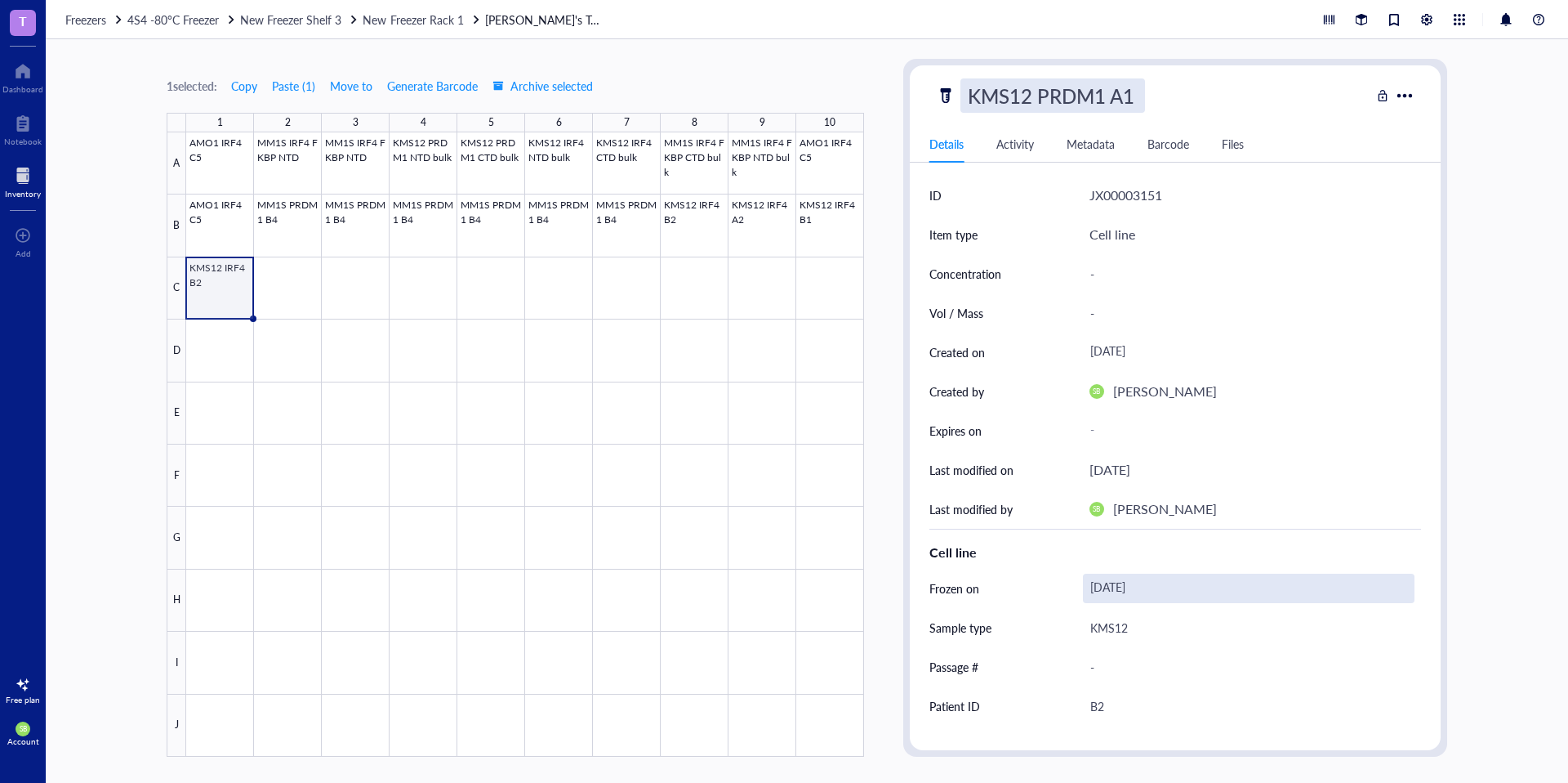
click at [1161, 583] on div "[DATE]" at bounding box center [1249, 588] width 332 height 30
click at [1158, 586] on div "[DATE]" at bounding box center [1249, 588] width 332 height 30
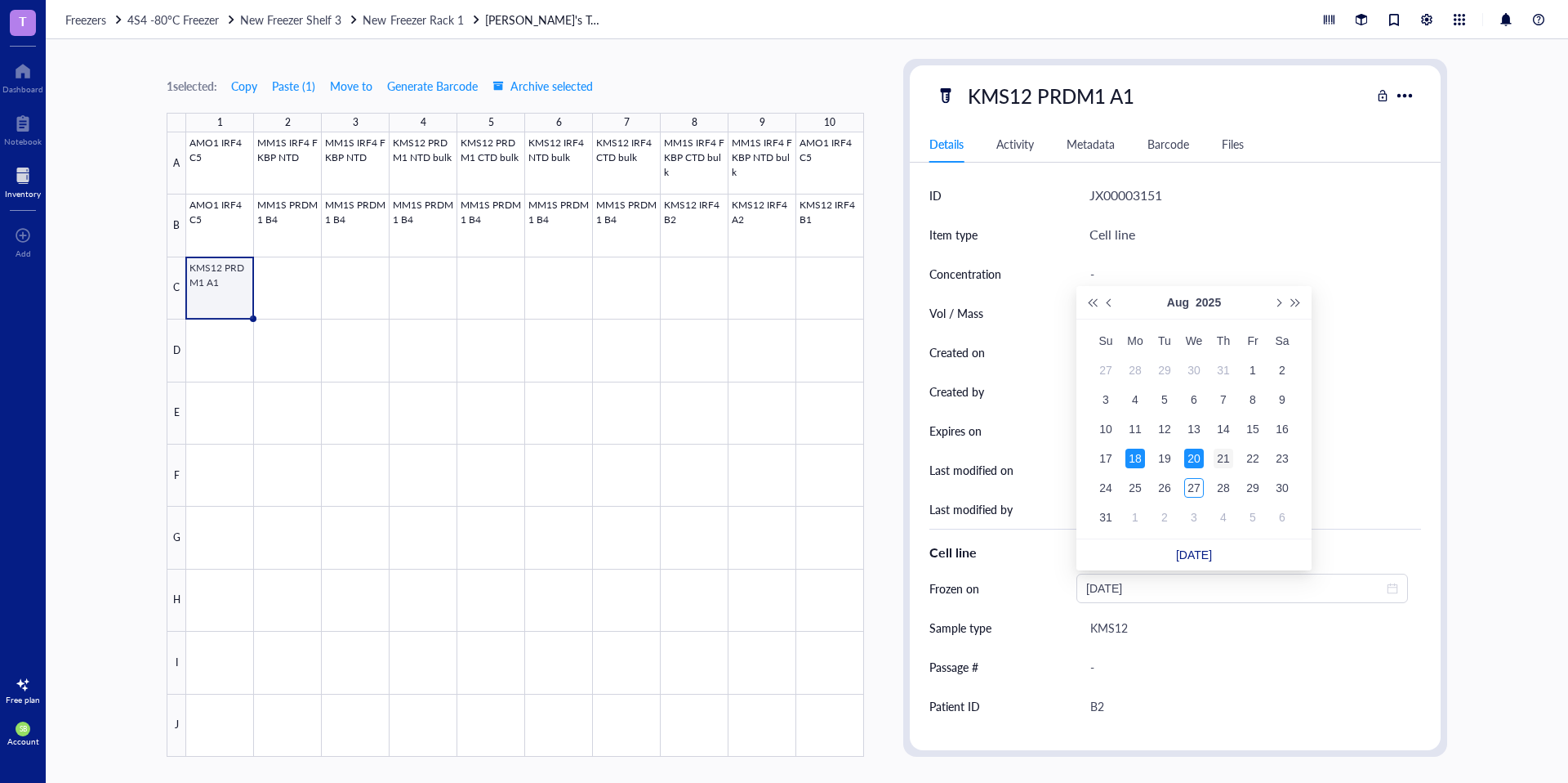
type input "[DATE]"
click at [1220, 455] on div "21" at bounding box center [1224, 458] width 20 height 20
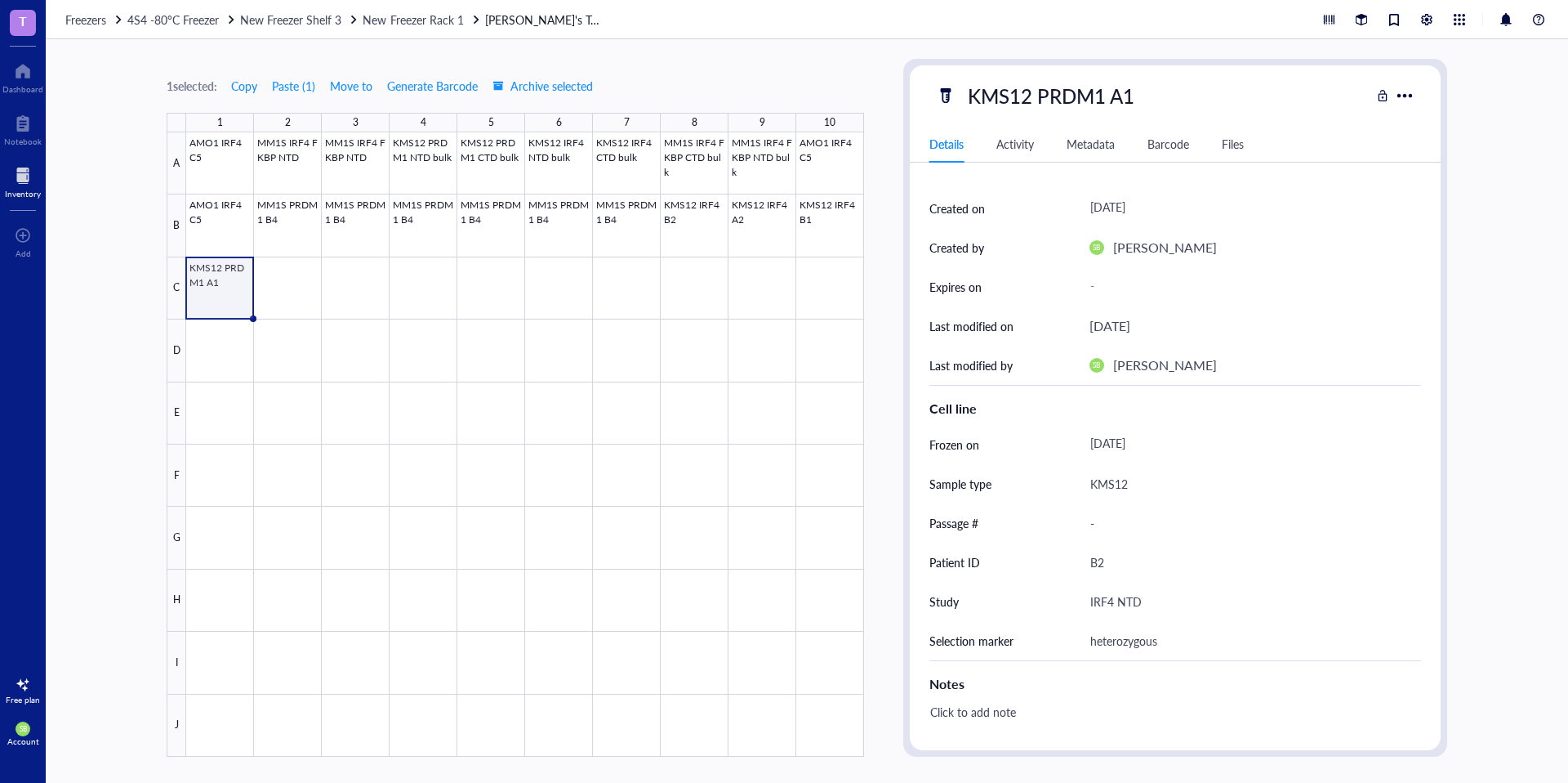
scroll to position [150, 0]
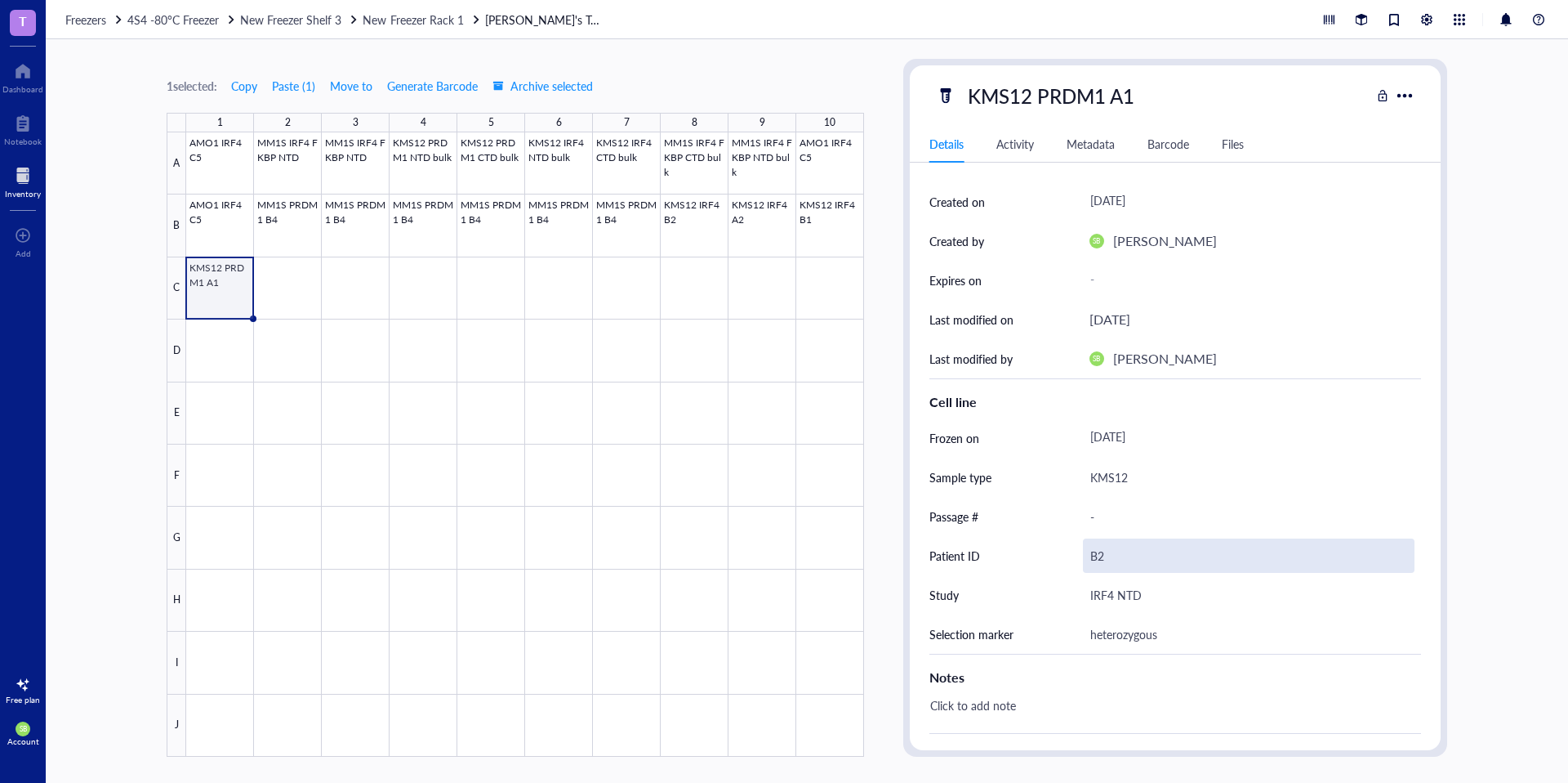
click at [1134, 557] on div "B2" at bounding box center [1249, 556] width 332 height 34
drag, startPoint x: 1134, startPoint y: 557, endPoint x: 1073, endPoint y: 551, distance: 61.3
click at [1073, 551] on div "Patient ID B2" at bounding box center [1175, 556] width 492 height 39
type input "A1"
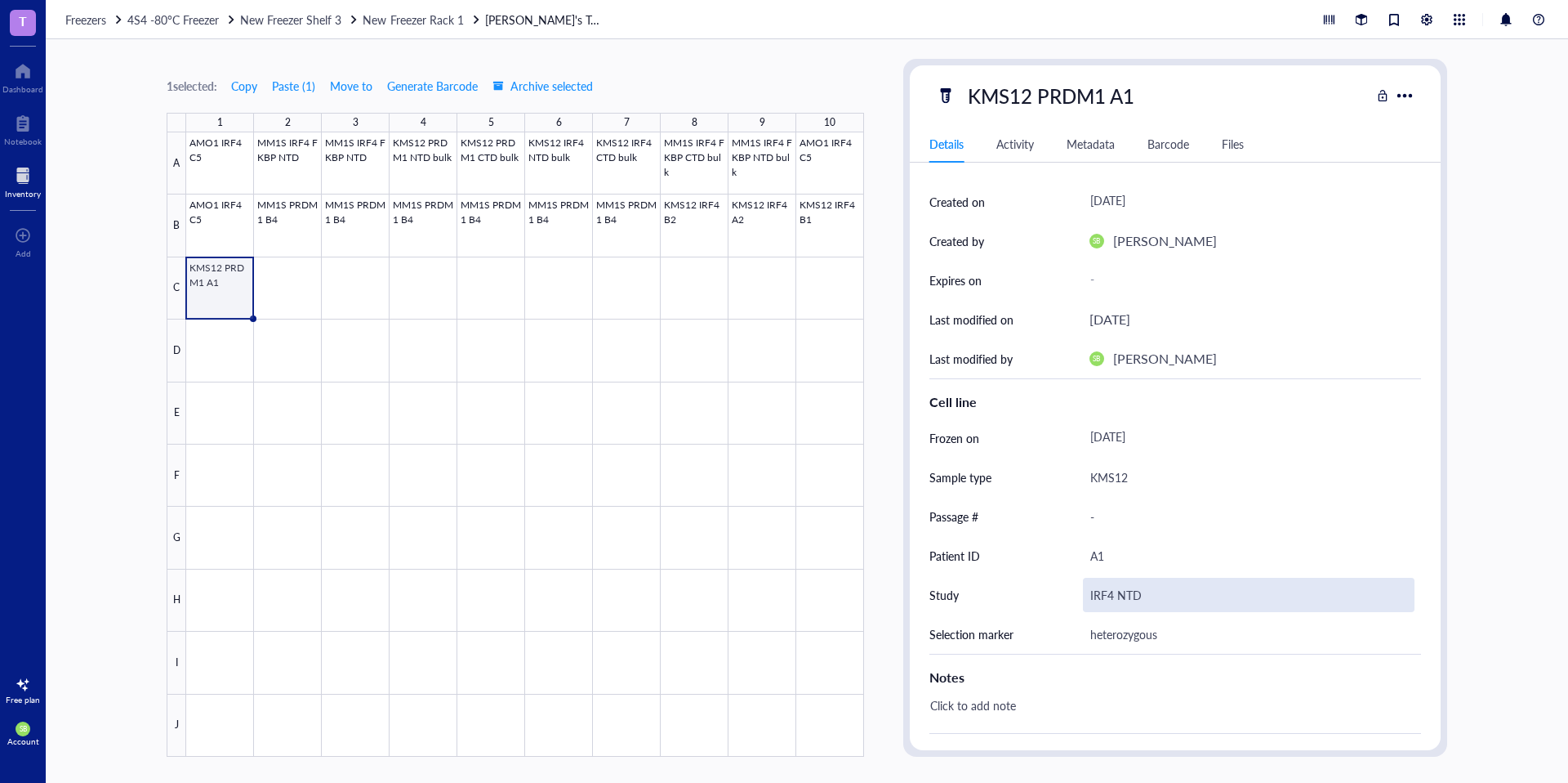
click at [1140, 595] on div "IRF4 NTD" at bounding box center [1249, 594] width 332 height 34
drag, startPoint x: 1140, startPoint y: 595, endPoint x: 1081, endPoint y: 596, distance: 59.0
click at [1137, 601] on div "IRF4 NTD" at bounding box center [1249, 594] width 332 height 34
drag, startPoint x: 1156, startPoint y: 596, endPoint x: 1079, endPoint y: 587, distance: 77.5
click at [1079, 587] on div "Study IRF4 NTD" at bounding box center [1175, 595] width 492 height 39
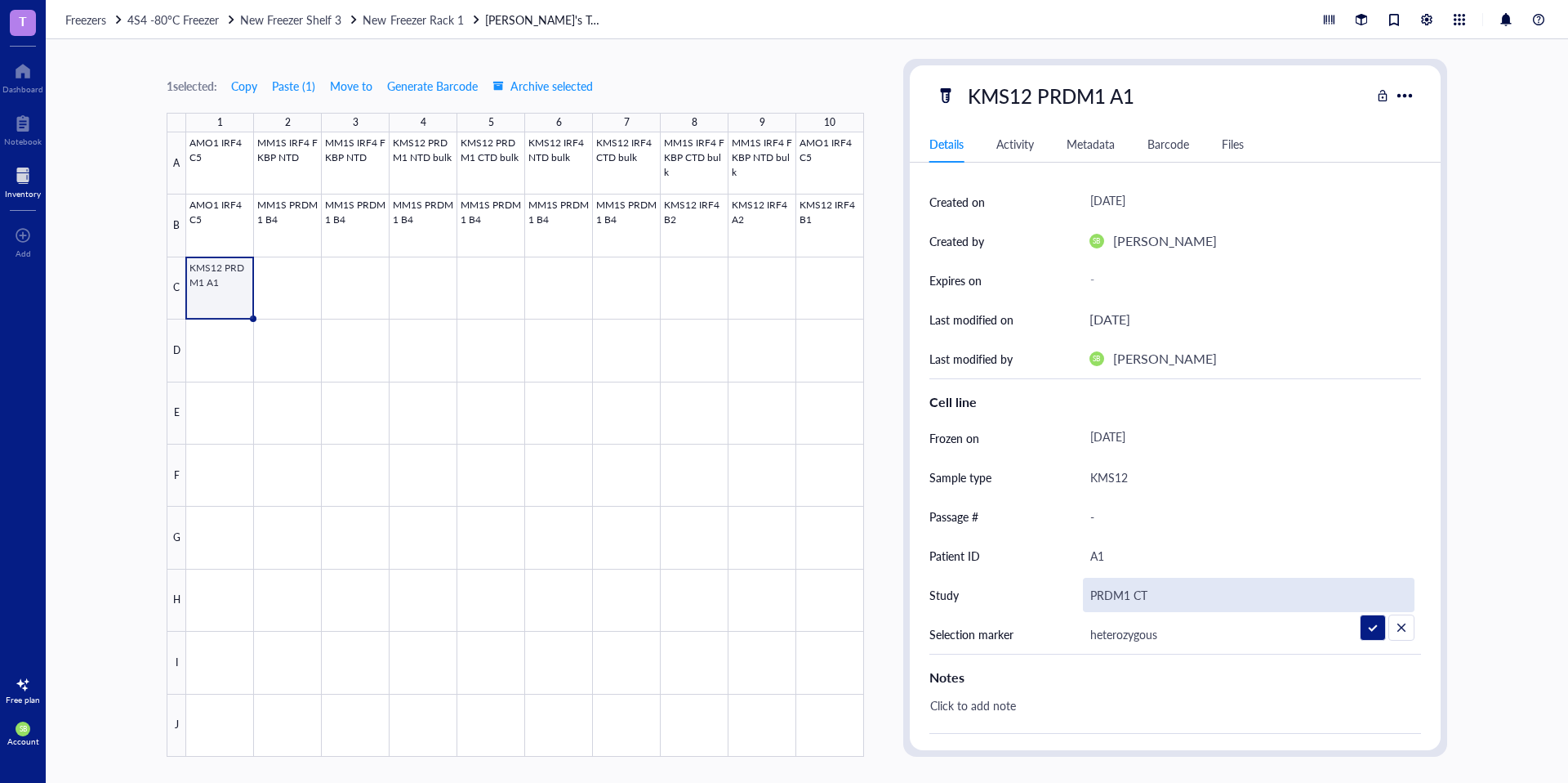
type input "PRDM1 CTD"
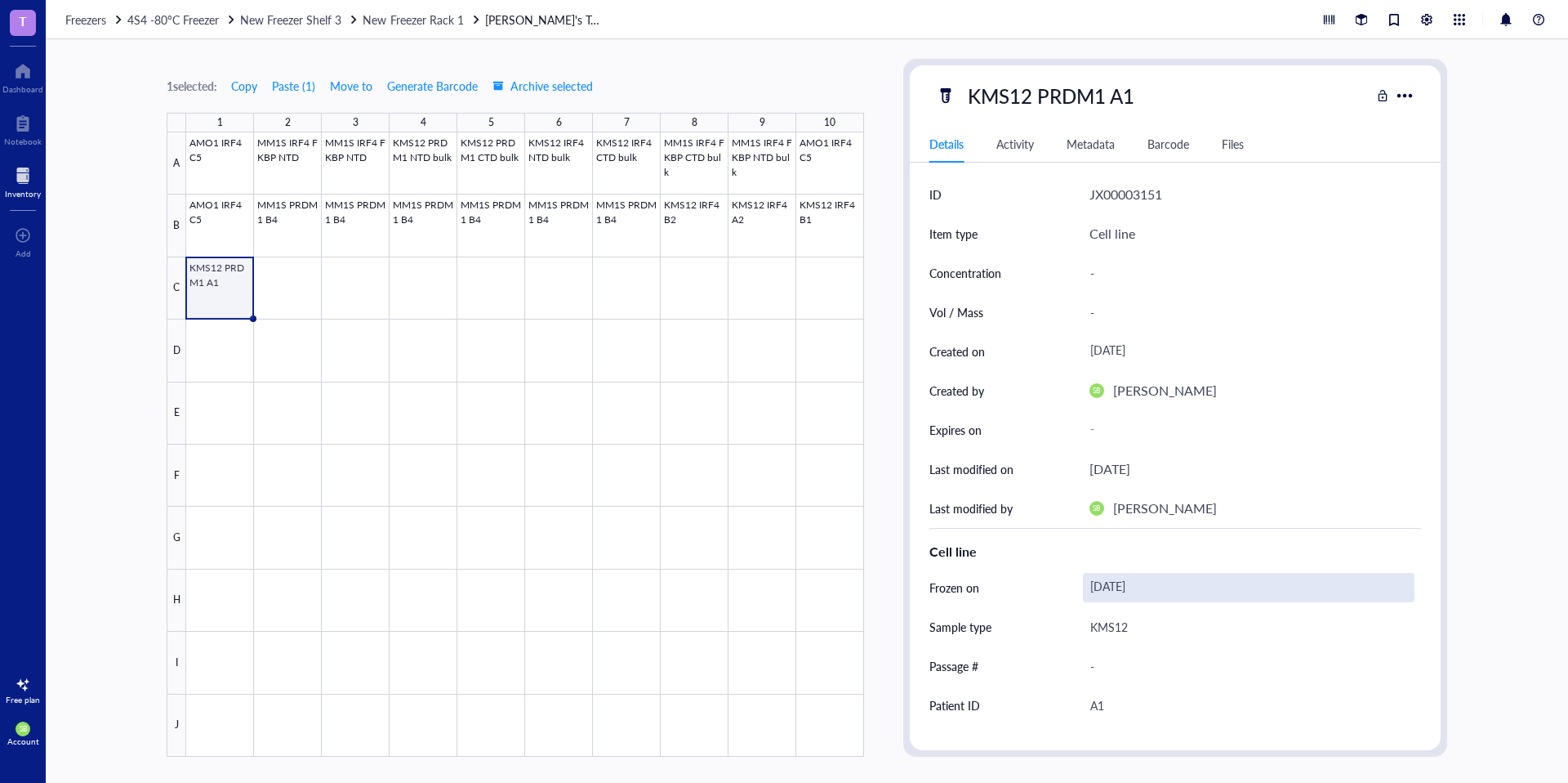
scroll to position [0, 0]
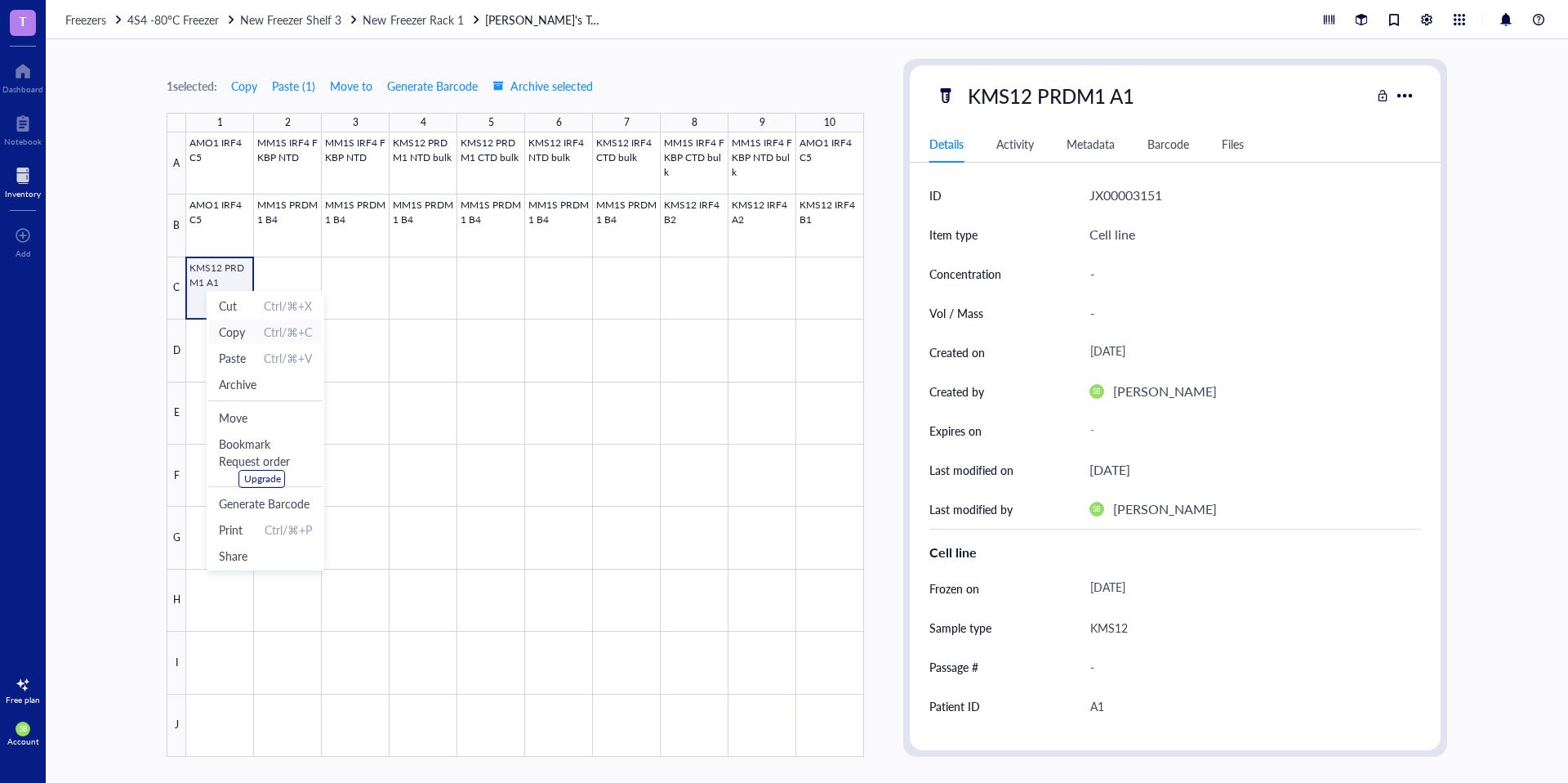
click at [247, 337] on span "Copy Ctrl/⌘+C" at bounding box center [266, 332] width 93 height 18
click at [282, 286] on div at bounding box center [525, 444] width 678 height 624
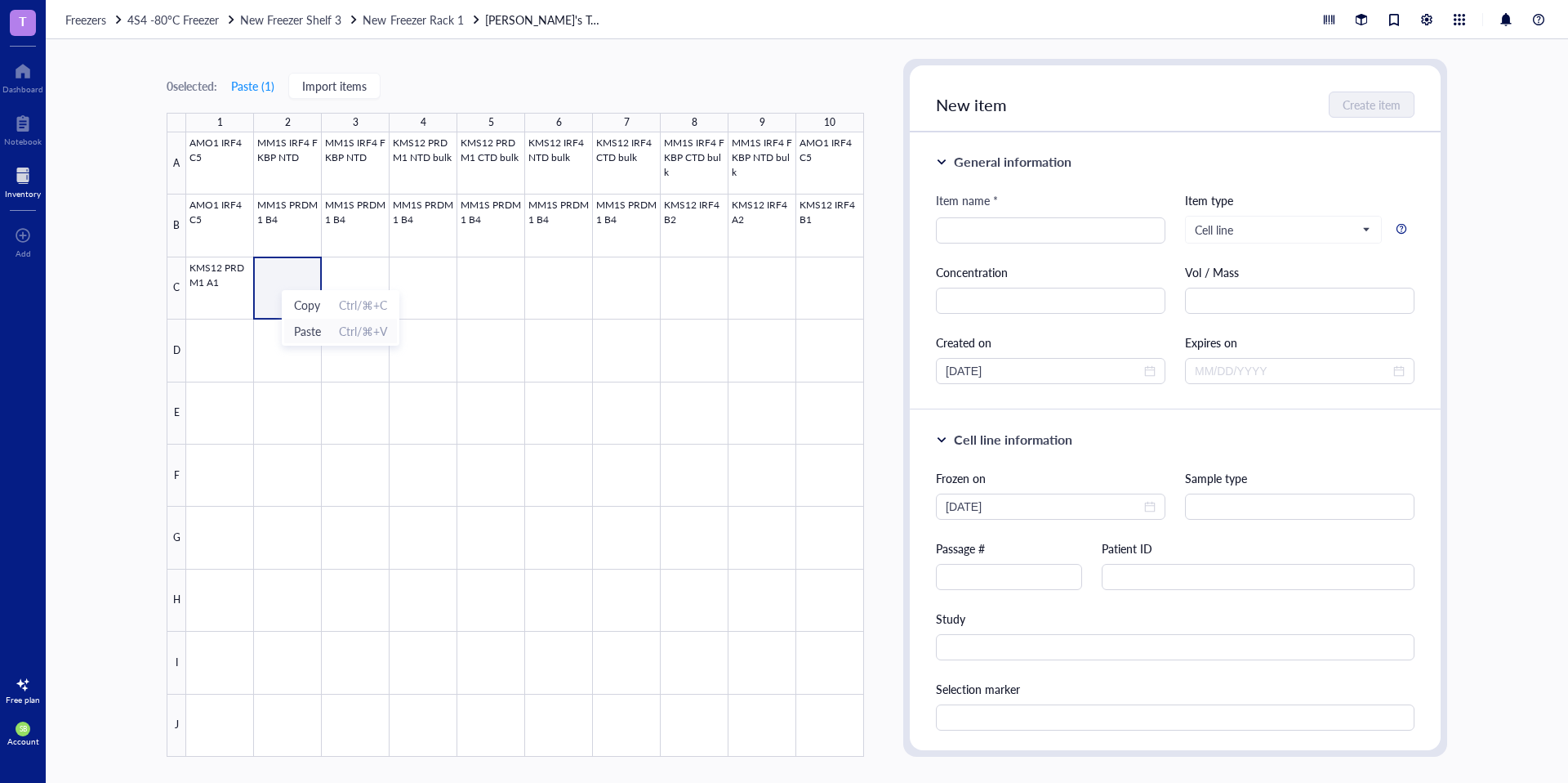
click at [312, 329] on span "Paste" at bounding box center [308, 331] width 27 height 18
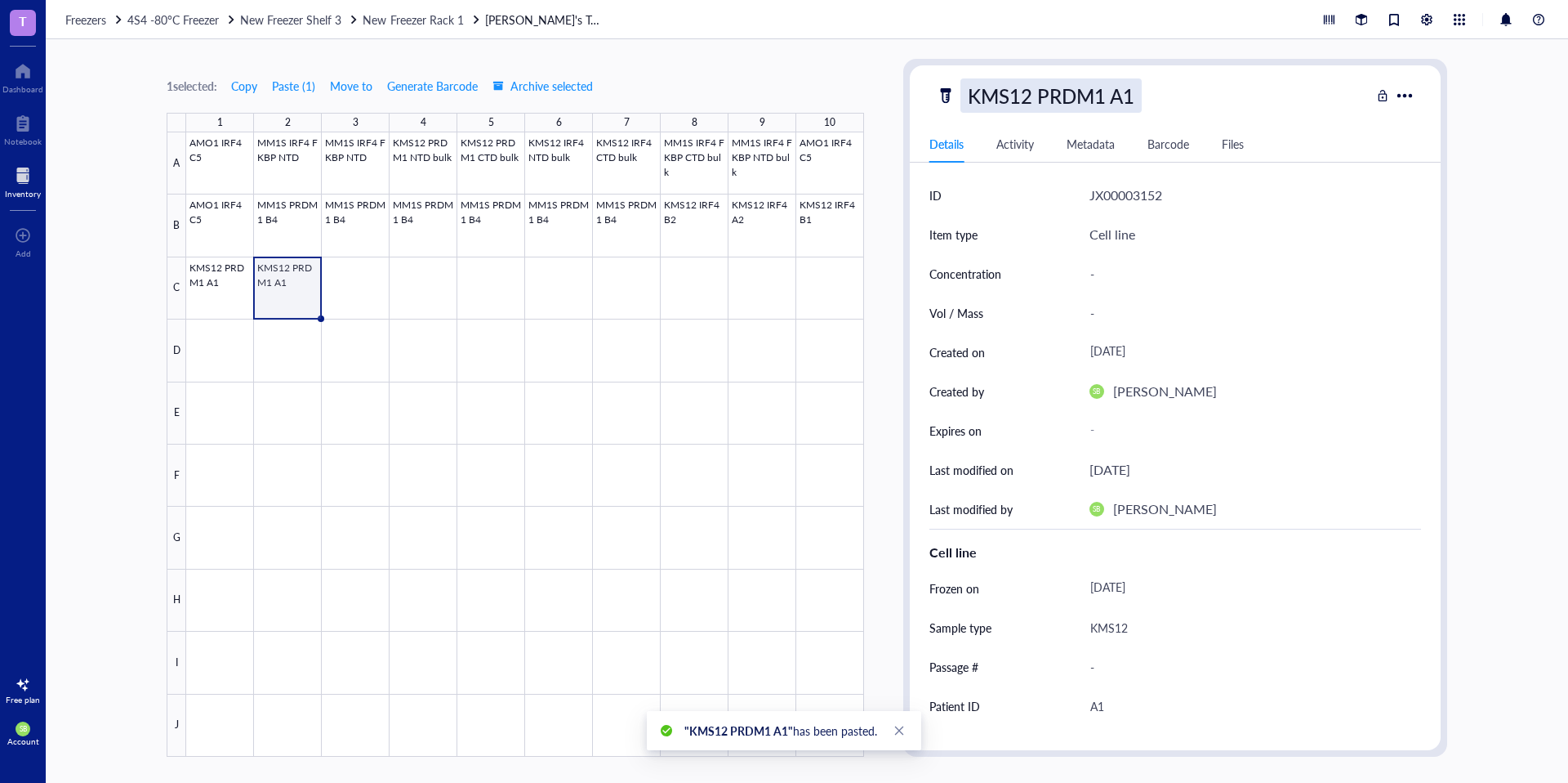
click at [1115, 95] on div "KMS12 PRDM1 A1" at bounding box center [1051, 96] width 182 height 34
click at [1122, 99] on input "KMS12 PRDM1 A1" at bounding box center [1053, 96] width 182 height 33
type input "KMS12 PRDM1 B1"
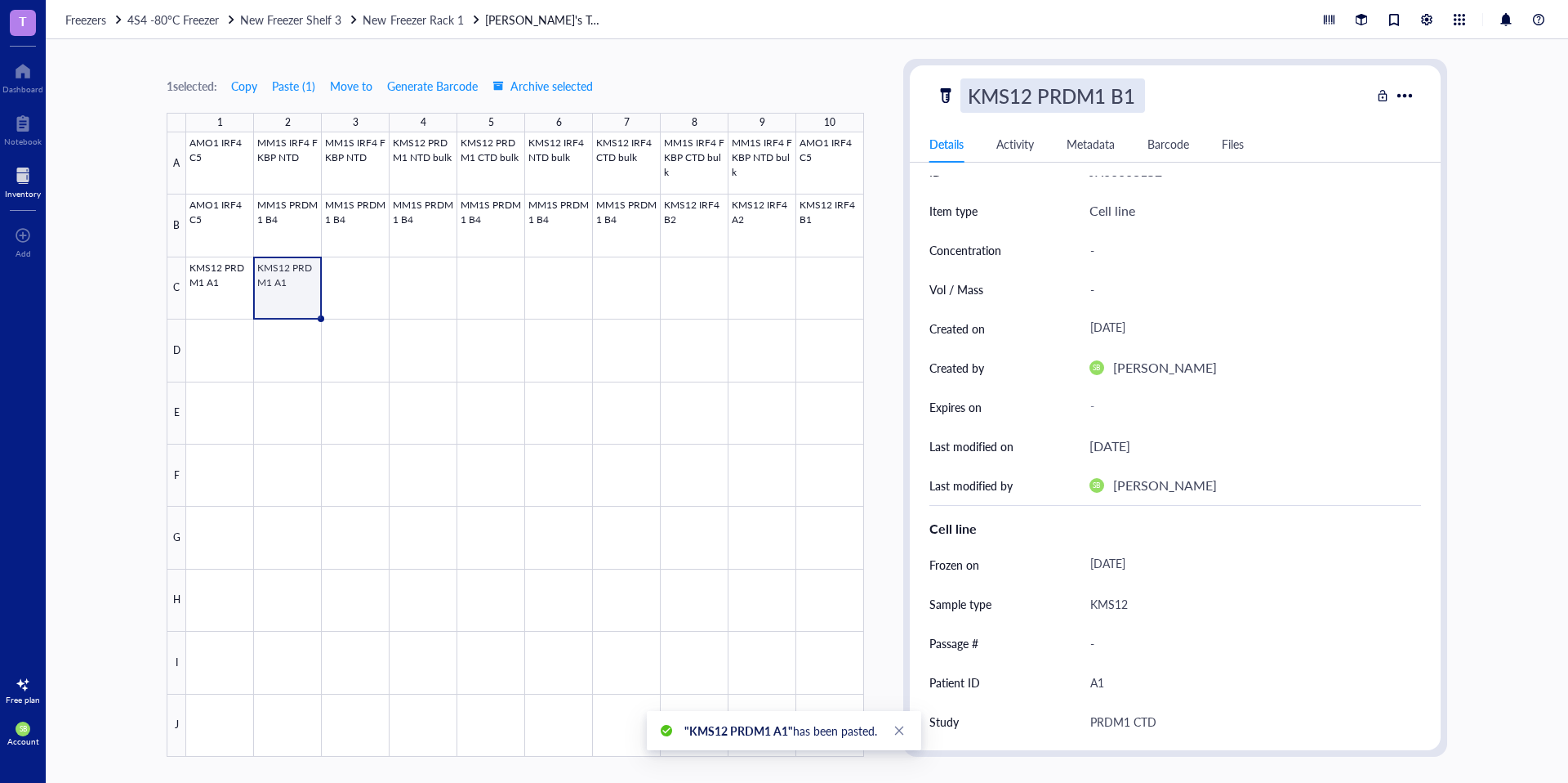
scroll to position [39, 0]
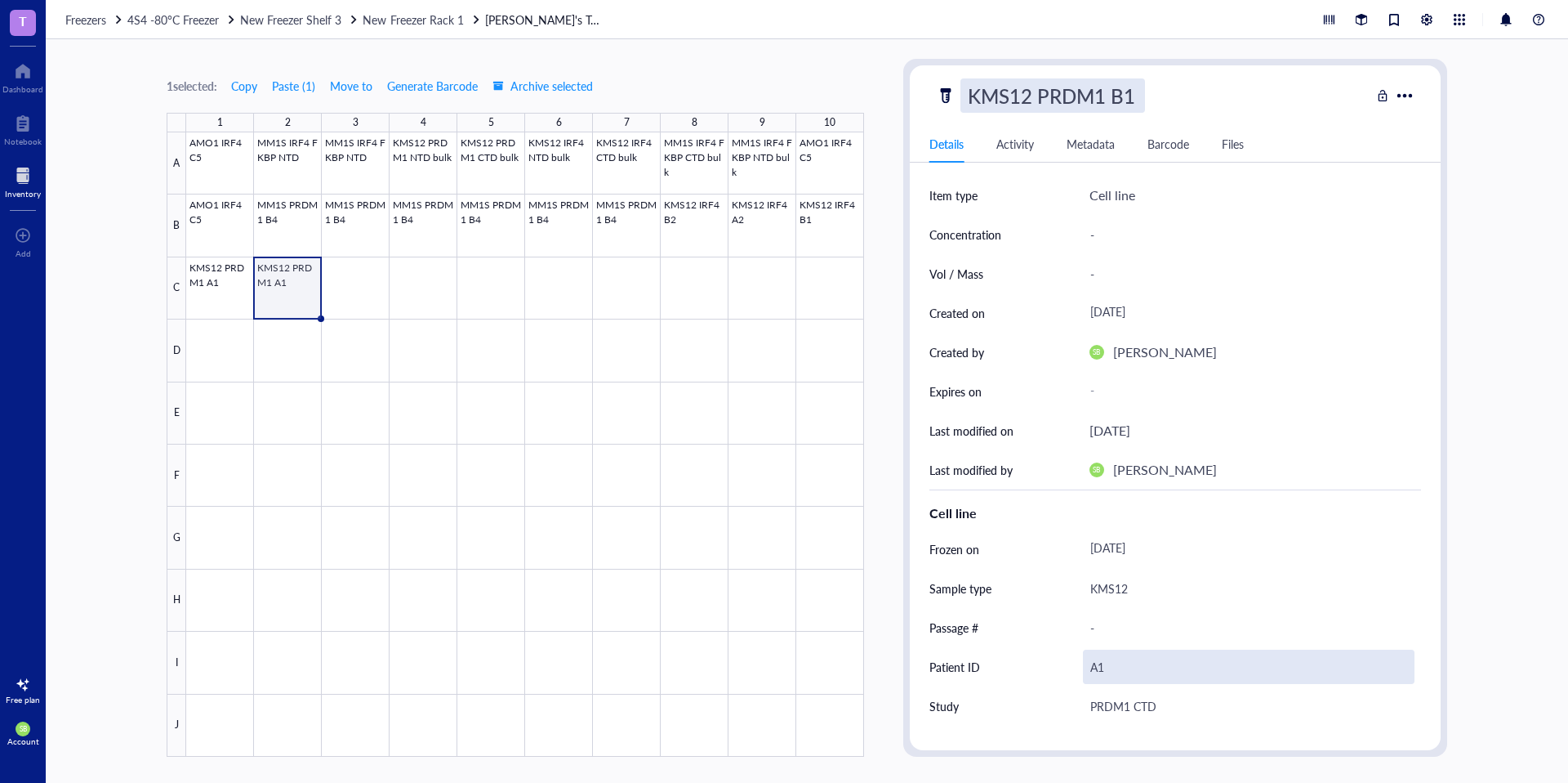
click at [1146, 659] on div "A1" at bounding box center [1249, 667] width 332 height 34
click at [1098, 665] on div "A1" at bounding box center [1249, 667] width 332 height 34
click at [1099, 668] on input "A1" at bounding box center [1248, 667] width 330 height 33
type input "B1"
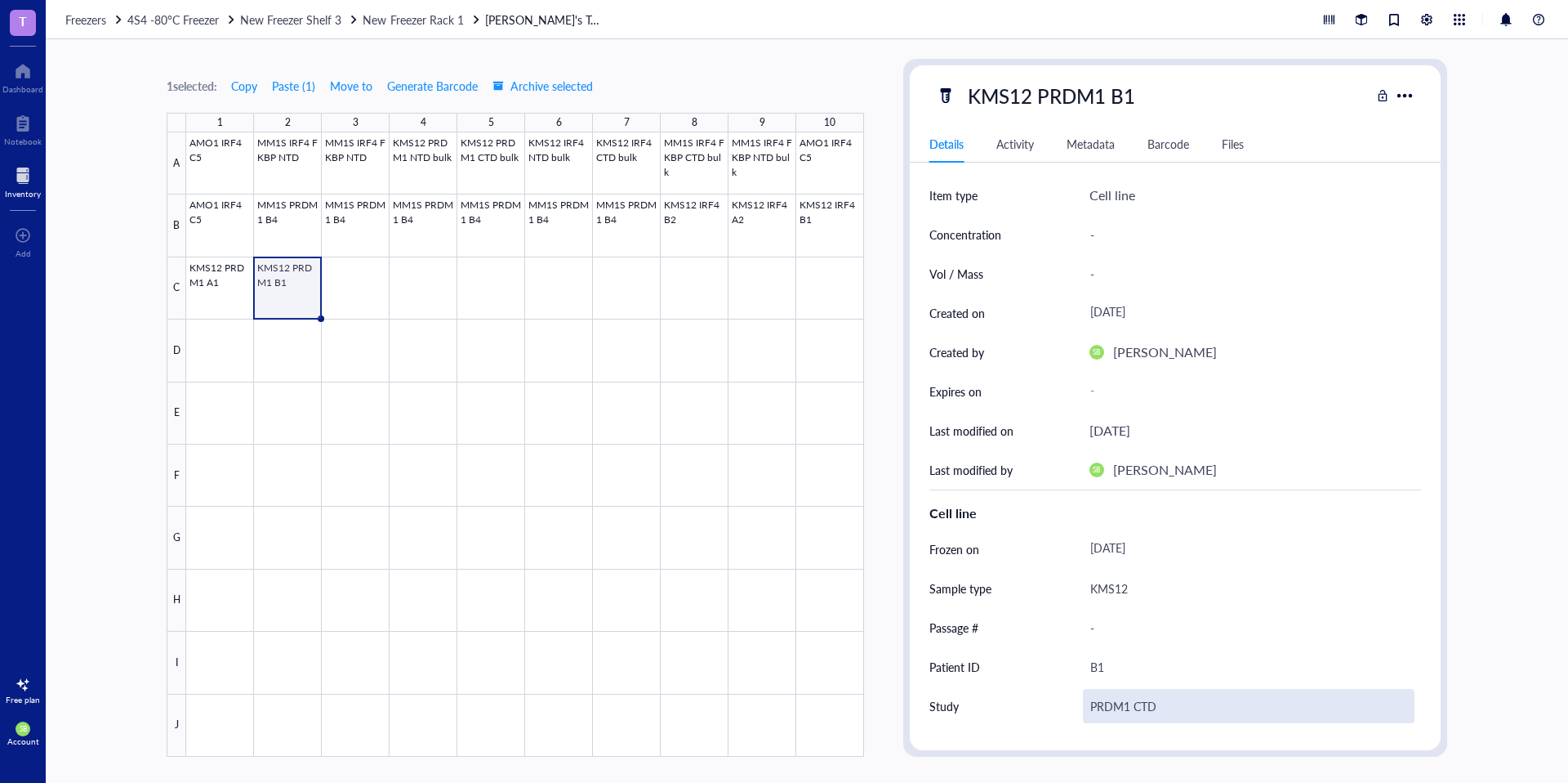
click at [1201, 715] on div "PRDM1 CTD" at bounding box center [1249, 706] width 332 height 34
click at [1139, 705] on div "PRDM1 CTD" at bounding box center [1249, 706] width 332 height 34
type input "PRDM1 NTD"
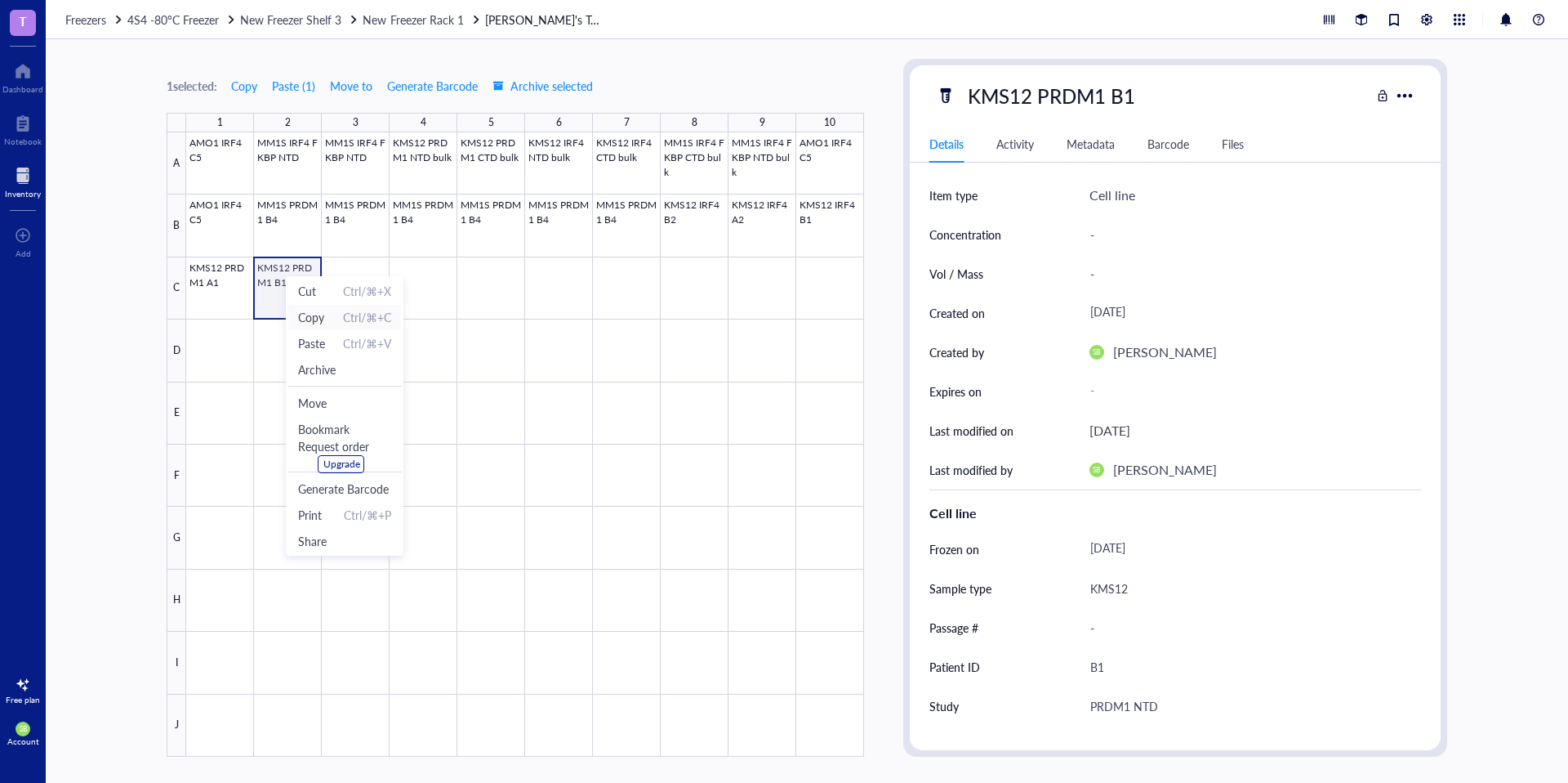
click at [314, 320] on span "Copy" at bounding box center [310, 317] width 26 height 18
click at [341, 280] on div at bounding box center [525, 444] width 678 height 624
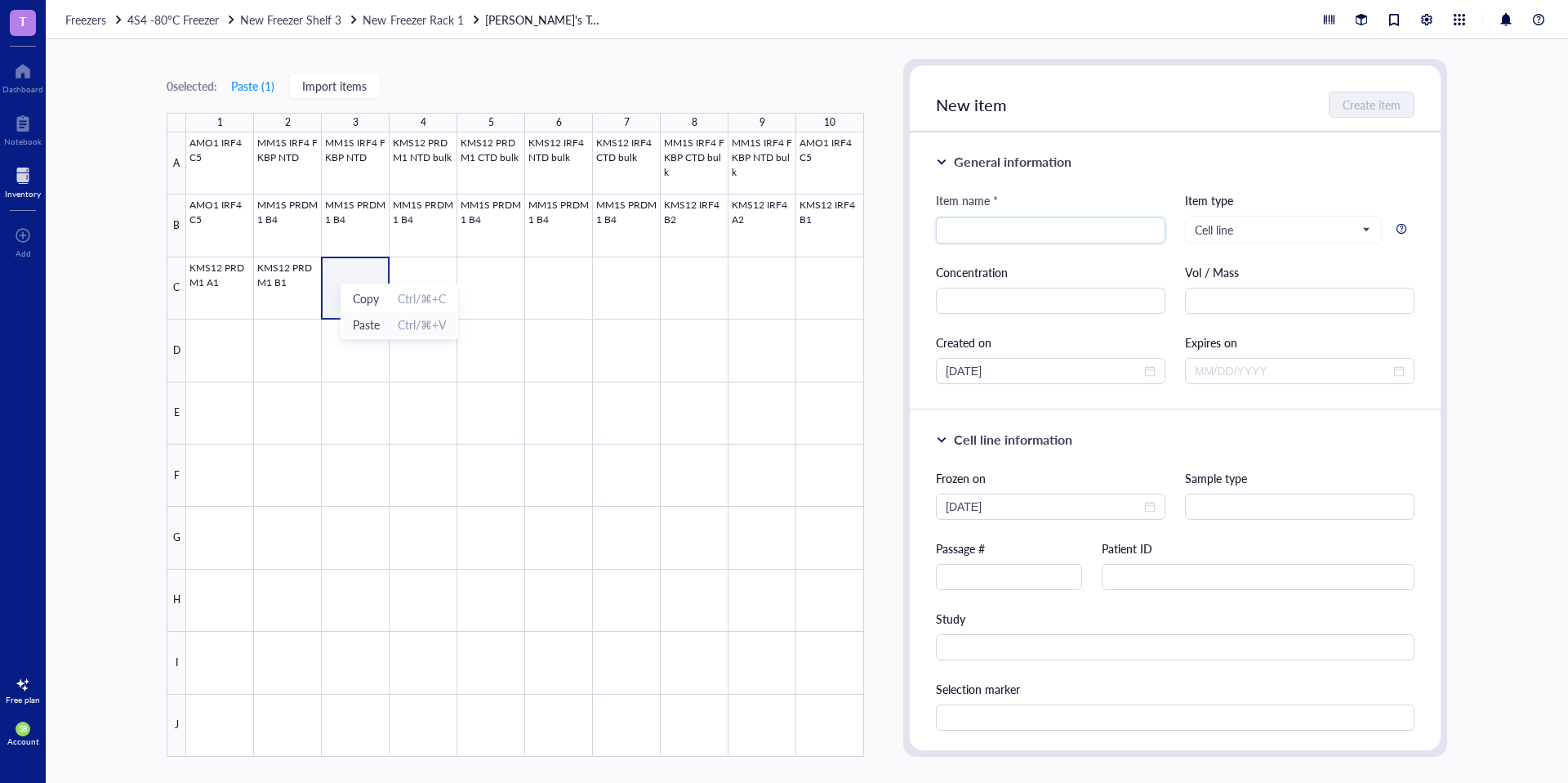
click at [369, 330] on span "Paste" at bounding box center [366, 324] width 27 height 18
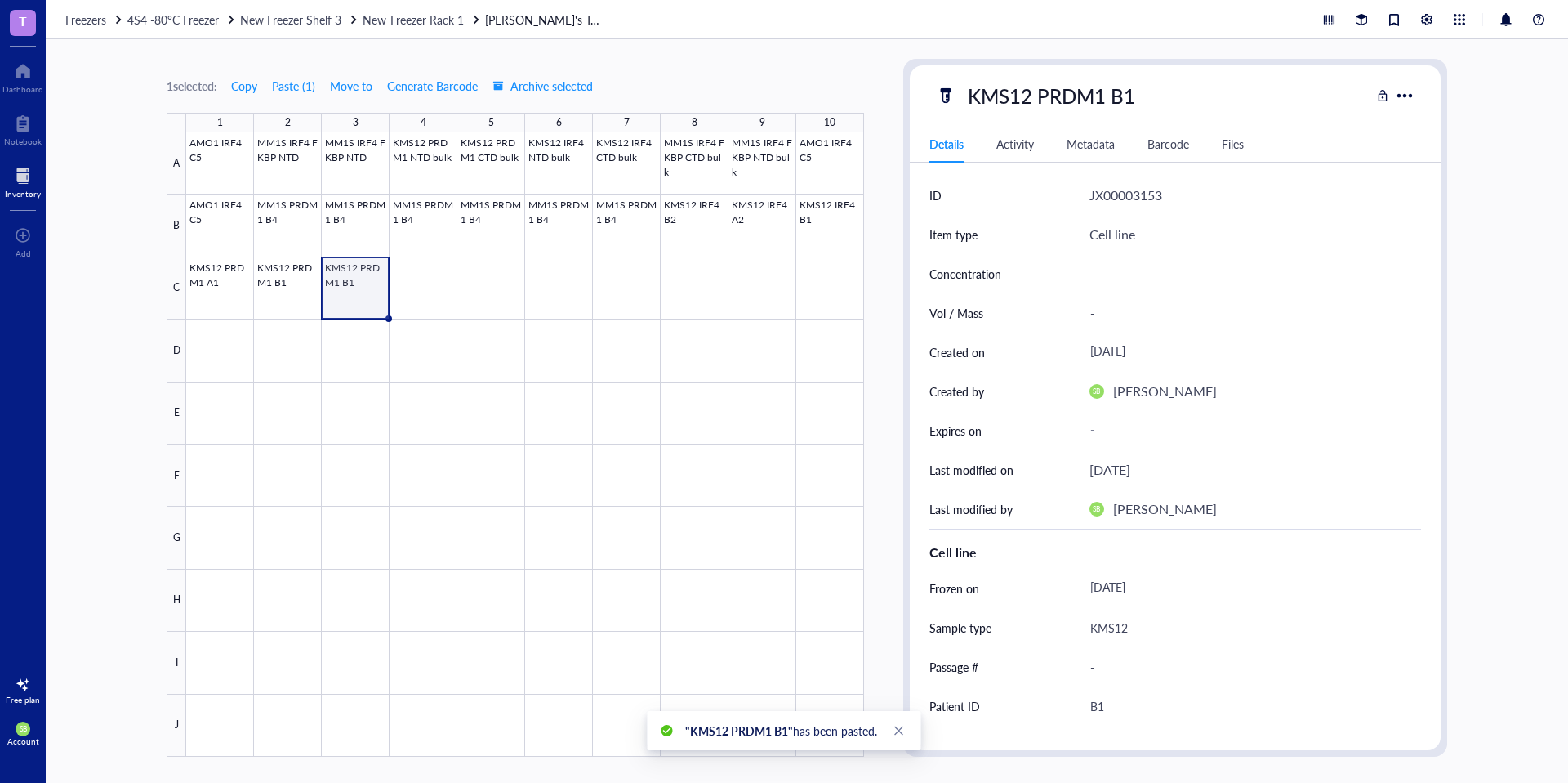
click at [1121, 113] on div "KMS12 PRDM1 B1 Details Activity Metadata Barcode Files ID JX00003153 Item type …" at bounding box center [1174, 407] width 530 height 685
click at [1140, 97] on div "KMS12 PRDM1 B1" at bounding box center [1052, 96] width 182 height 34
type input "KMS12 PRDM1 B2"
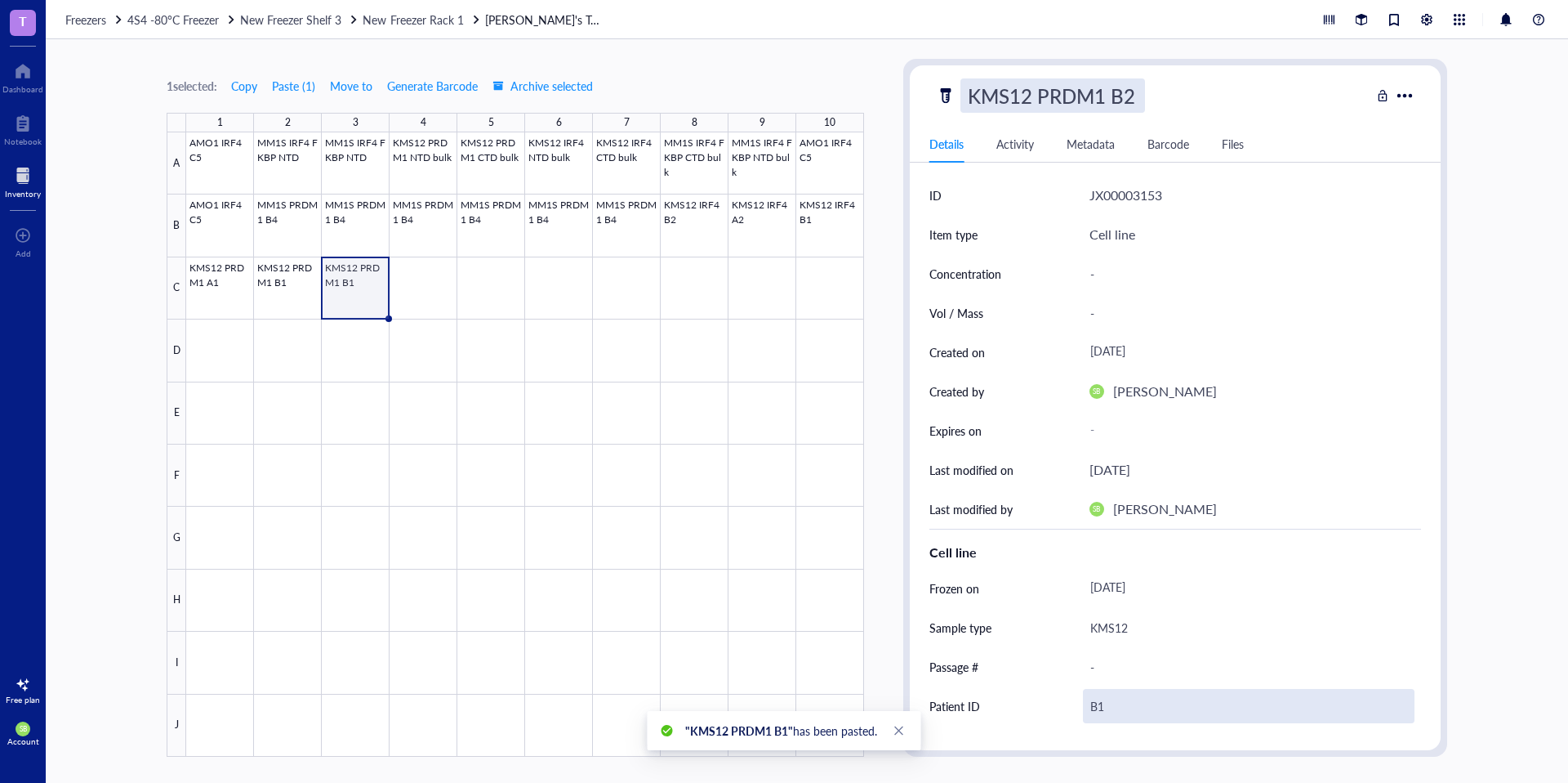
click at [1129, 692] on div "B1" at bounding box center [1249, 706] width 332 height 34
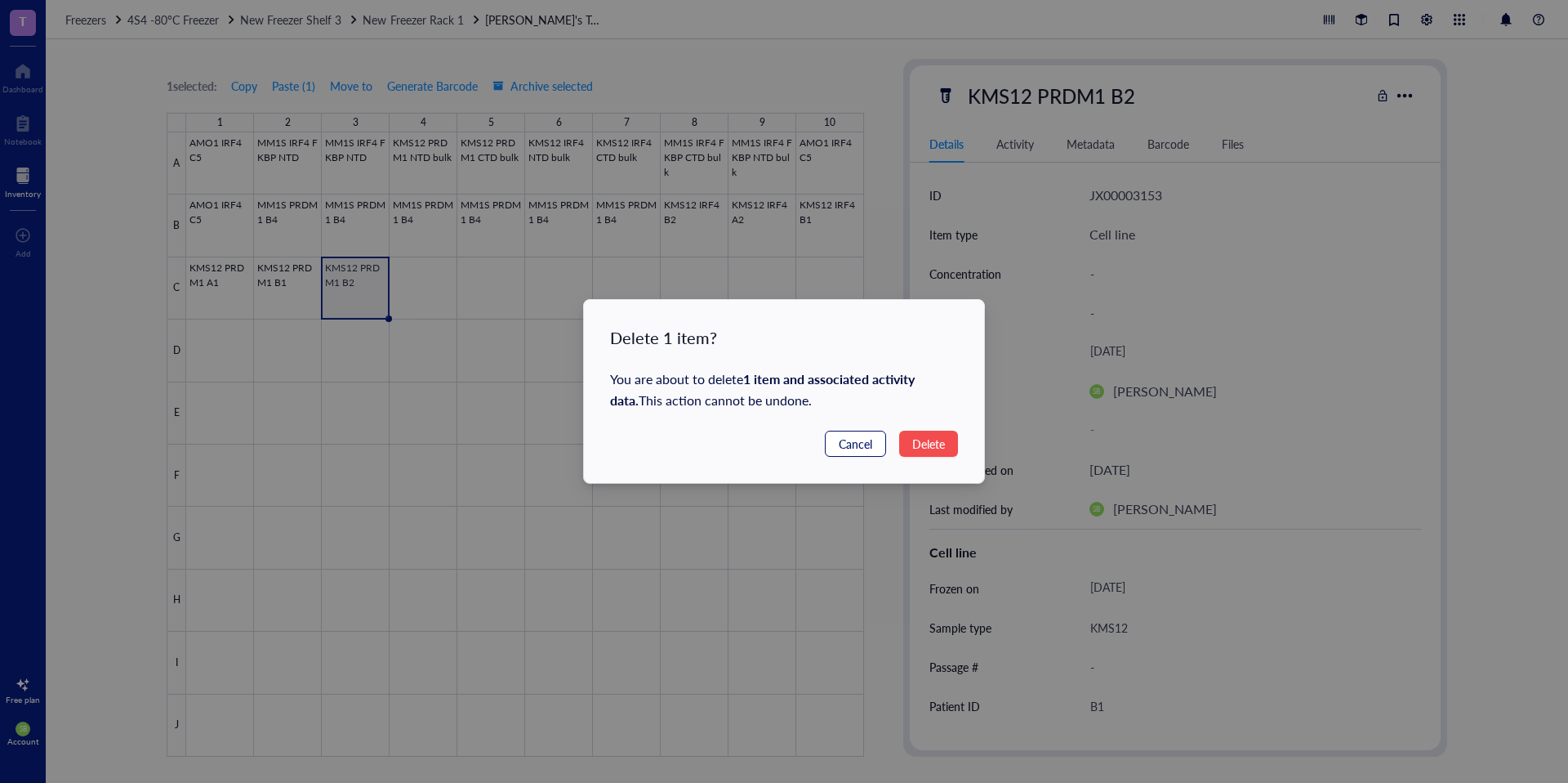
click at [869, 447] on span "Cancel" at bounding box center [855, 444] width 33 height 18
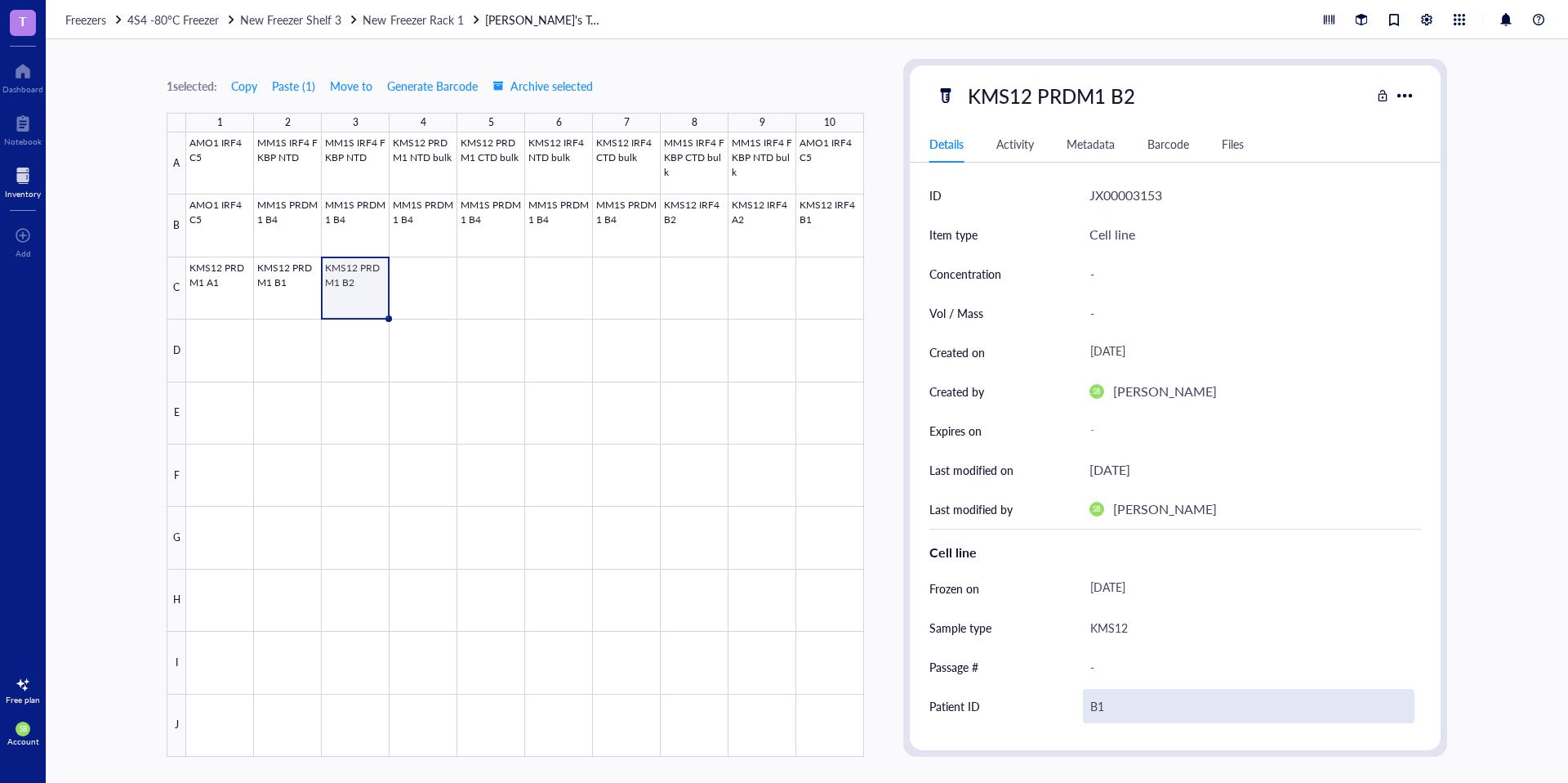
click at [1115, 703] on div "B1" at bounding box center [1249, 706] width 332 height 34
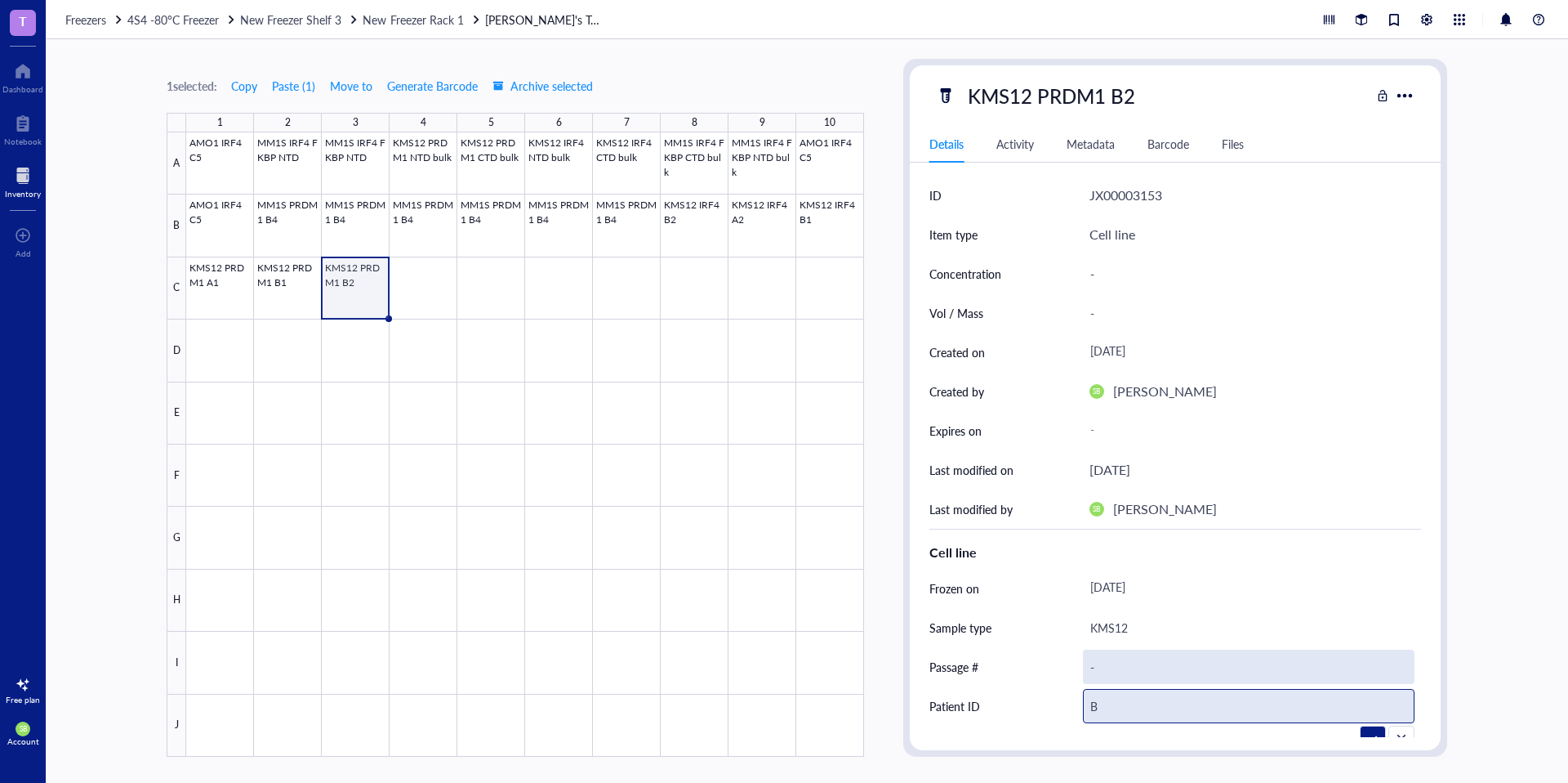
type input "B2"
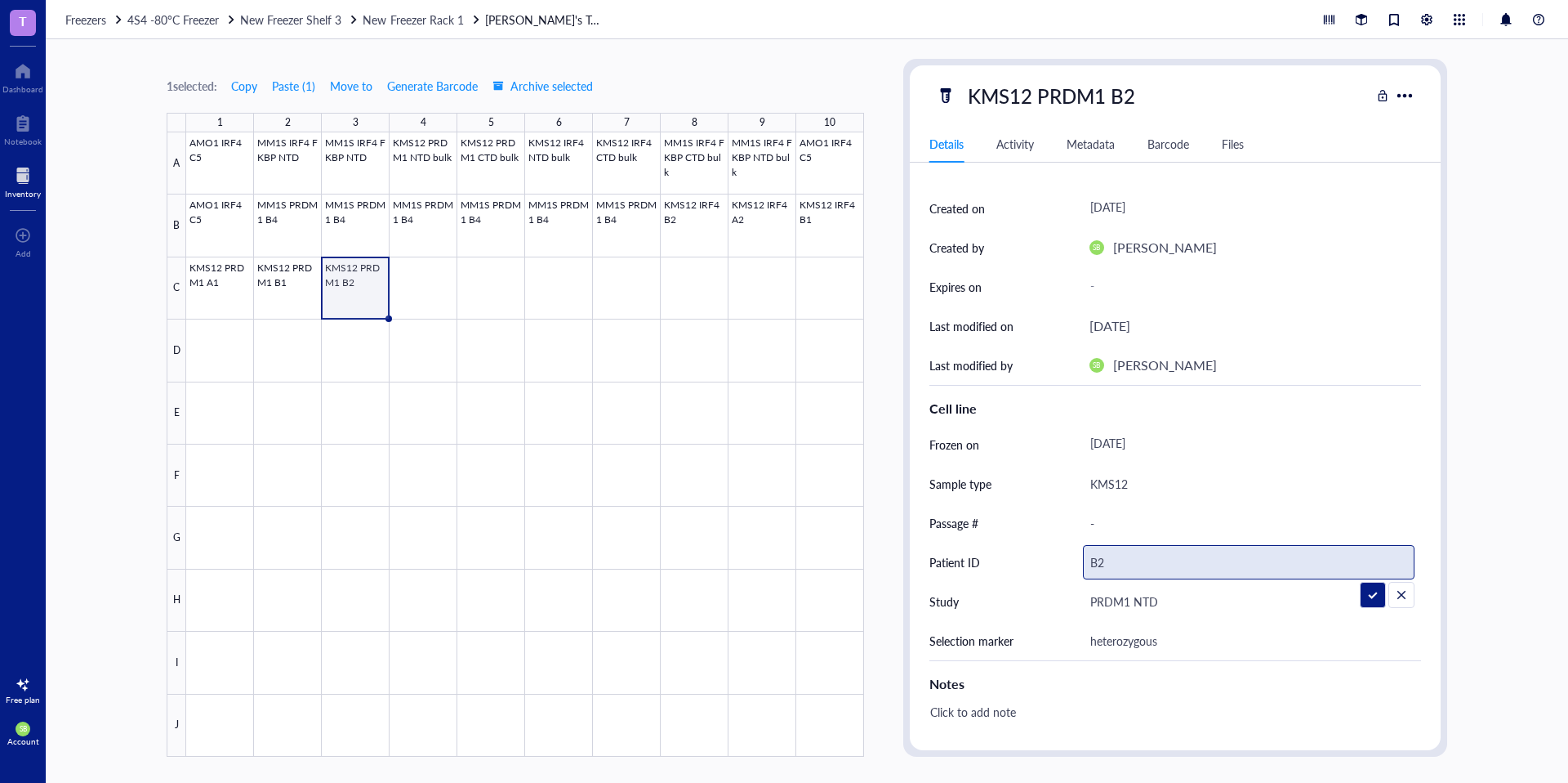
scroll to position [161, 0]
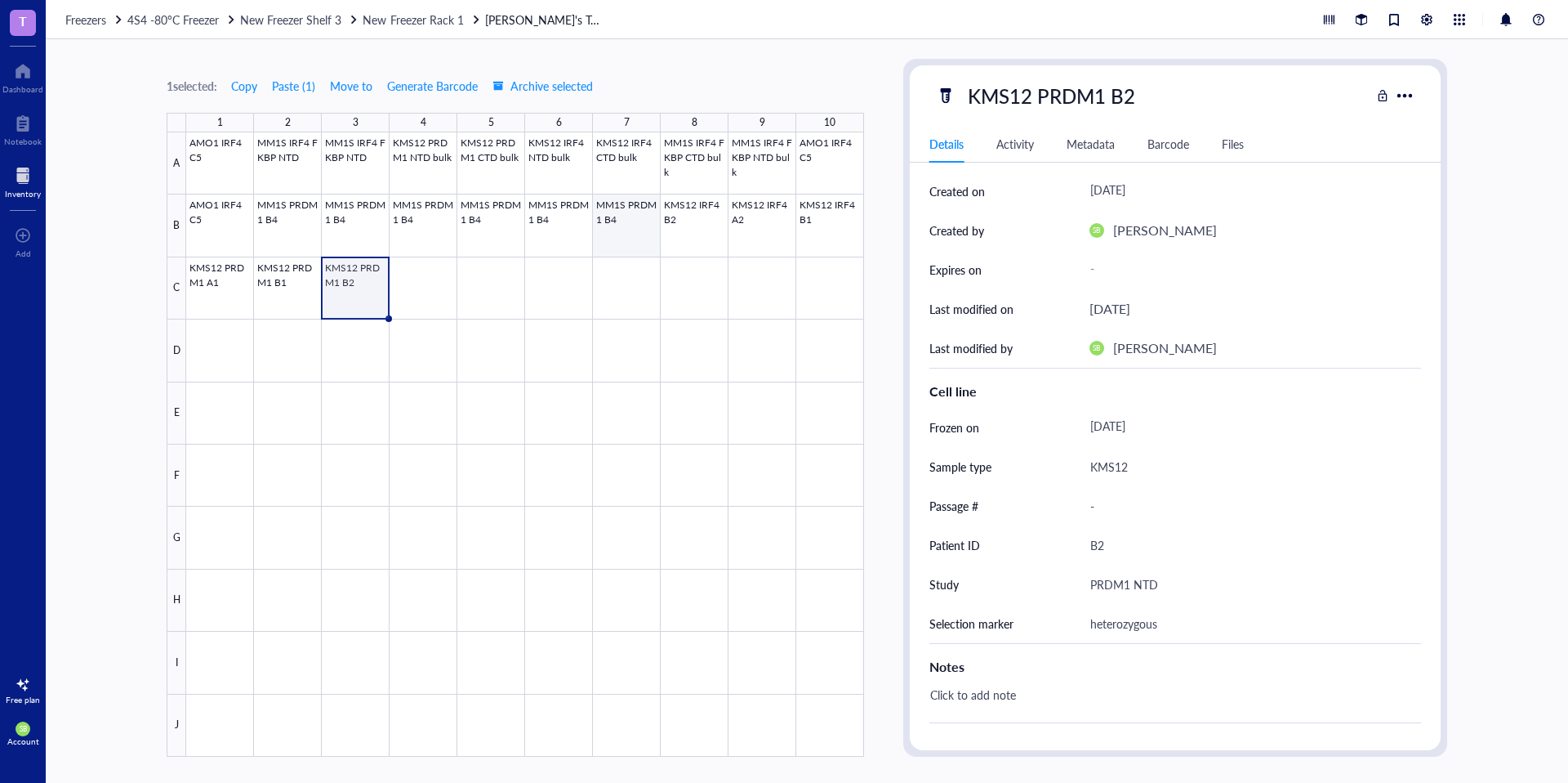
click at [613, 235] on div at bounding box center [525, 444] width 678 height 624
click at [690, 236] on div at bounding box center [525, 444] width 678 height 624
